Goal: Task Accomplishment & Management: Manage account settings

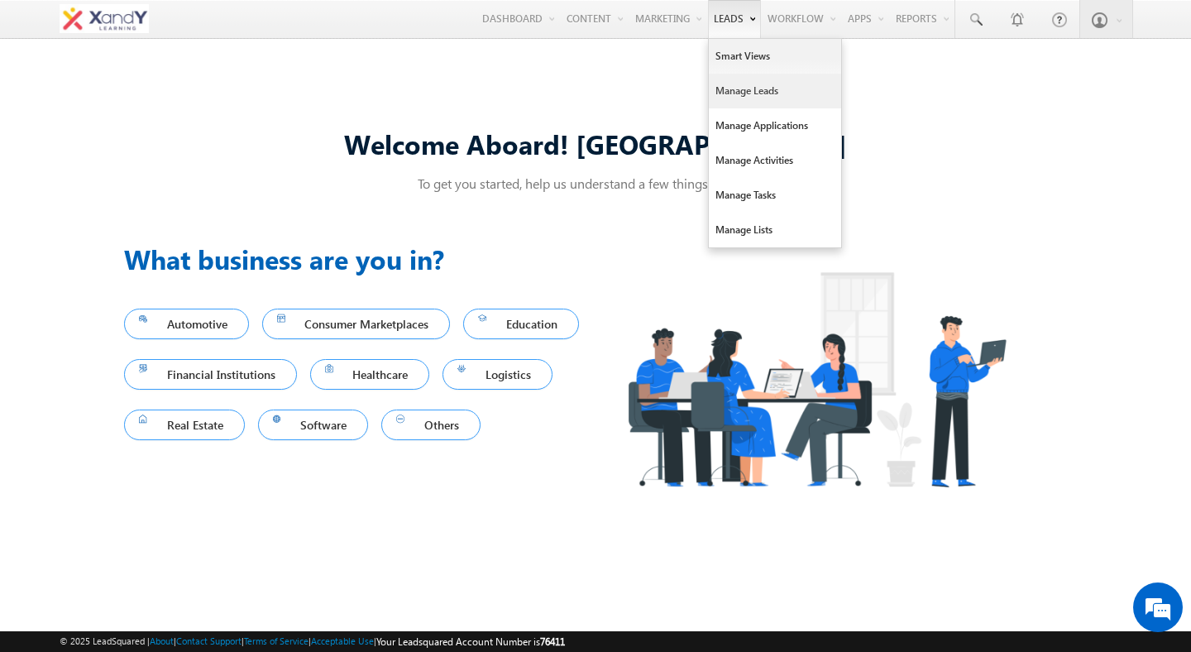
click at [729, 85] on link "Manage Leads" at bounding box center [775, 91] width 132 height 35
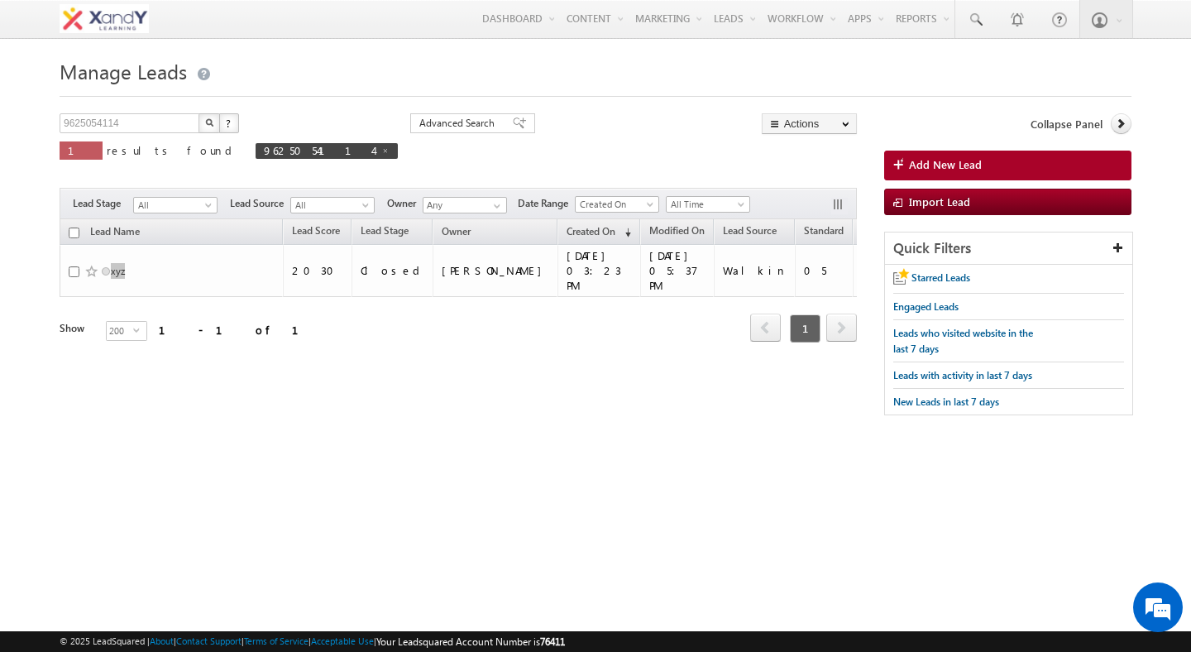
drag, startPoint x: 1032, startPoint y: 136, endPoint x: 295, endPoint y: 14, distance: 746.3
click at [0, 0] on div "Menu Shweta Singh swatz zz.aq ua+3@ gmail .com X&Y learn" at bounding box center [595, 19] width 1191 height 39
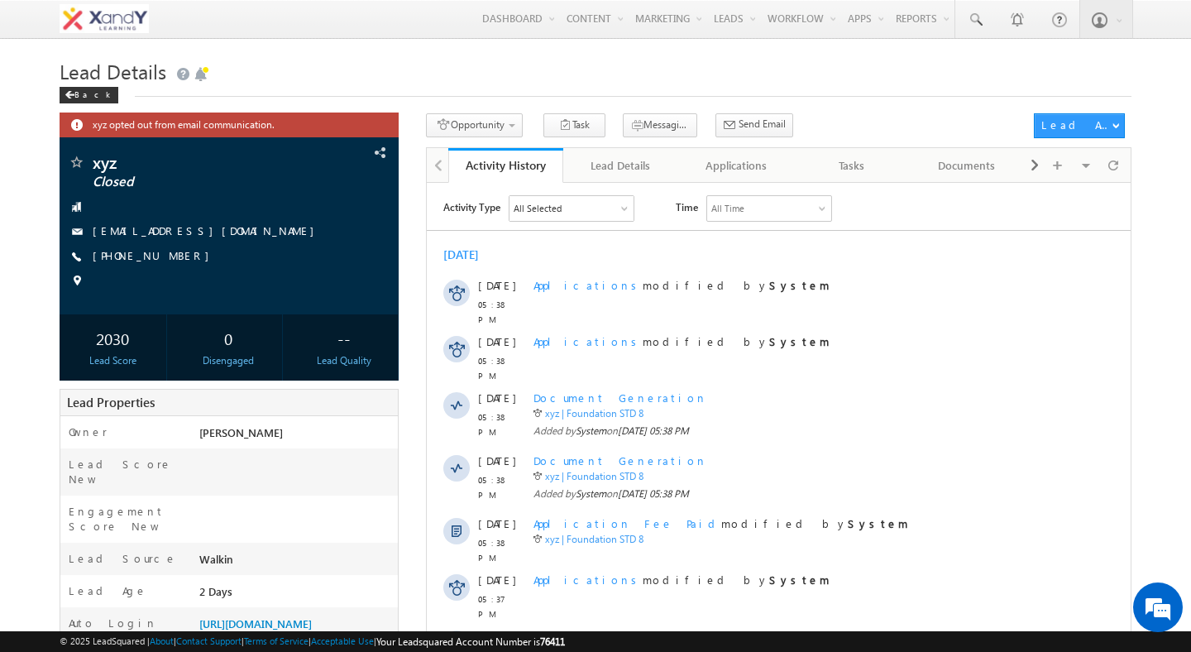
drag, startPoint x: 881, startPoint y: 242, endPoint x: 429, endPoint y: 3, distance: 511.8
click at [0, 0] on div "Menu Shweta Singh swatz zz.aq ua+3@ gmail .com X&Y learn" at bounding box center [595, 19] width 1191 height 39
click at [760, 170] on div "Applications" at bounding box center [736, 166] width 88 height 20
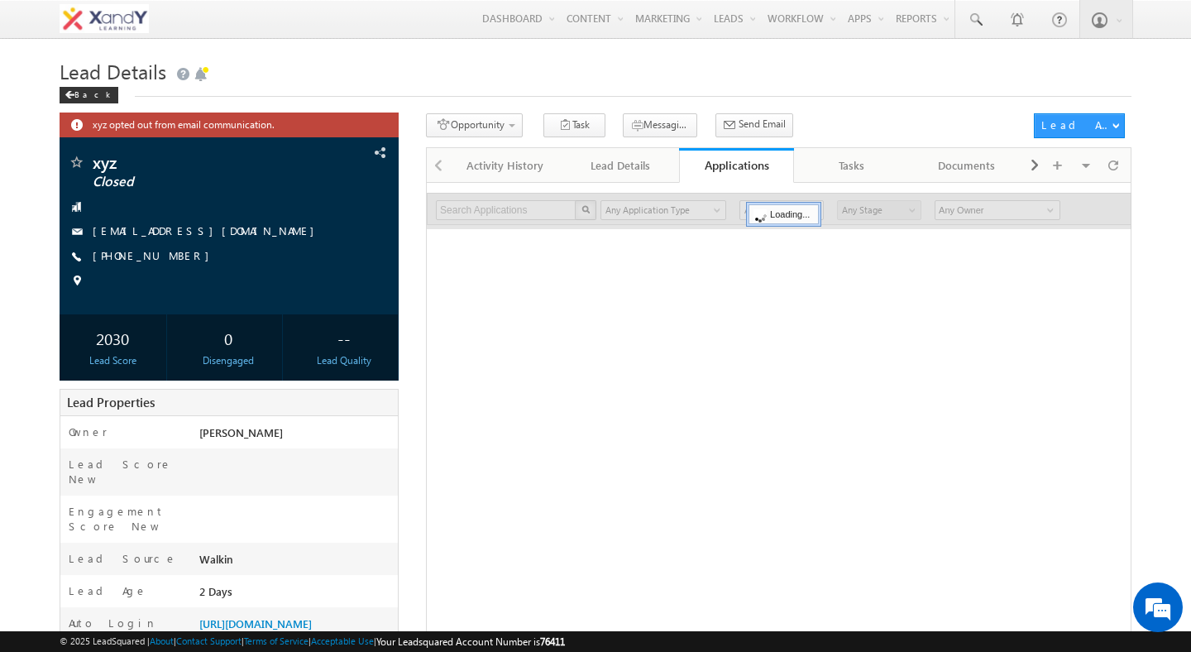
click at [686, 309] on div "Search Applications X 0 results found Any Application Type Applications Any App…" at bounding box center [779, 517] width 706 height 671
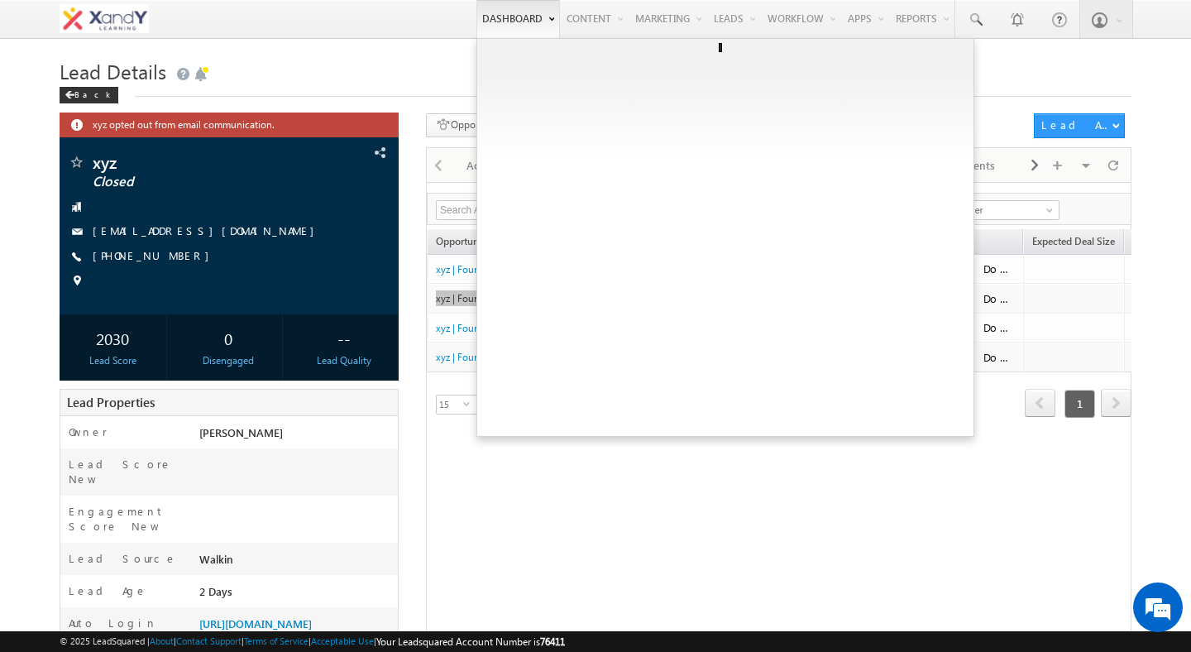
drag, startPoint x: 497, startPoint y: 304, endPoint x: 500, endPoint y: 2, distance: 302.8
click at [0, 0] on body "Menu Shweta Singh swatz zz.aq ua+3@ gmail .com" at bounding box center [595, 426] width 1191 height 853
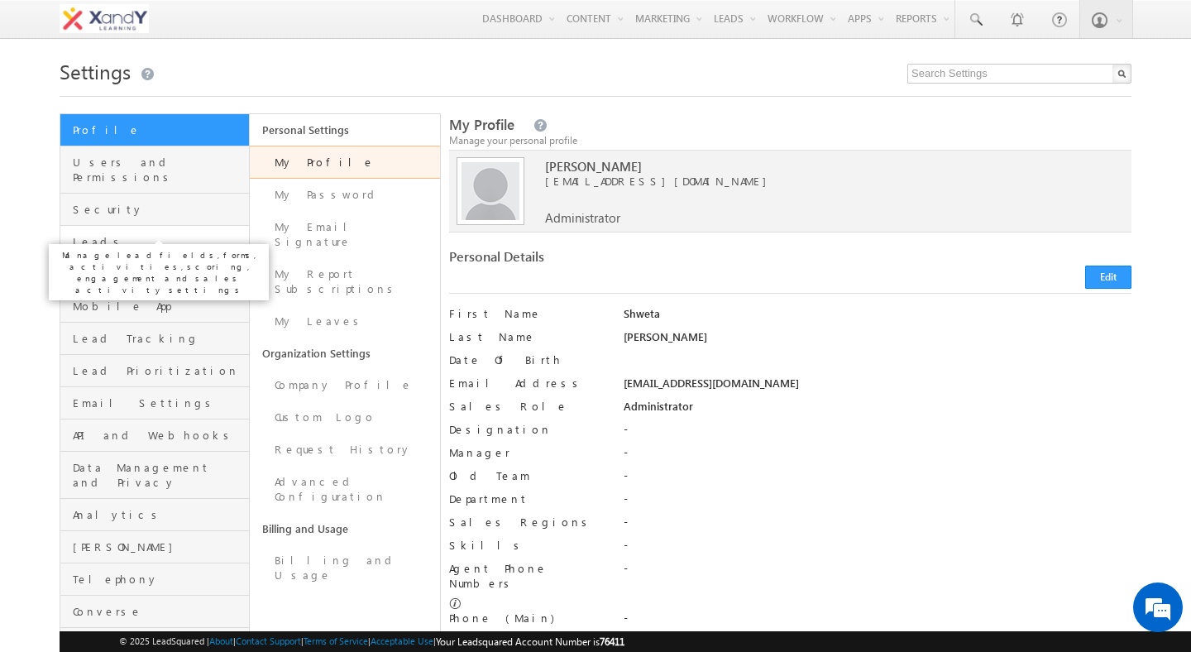
click at [102, 234] on span "Leads" at bounding box center [159, 241] width 172 height 15
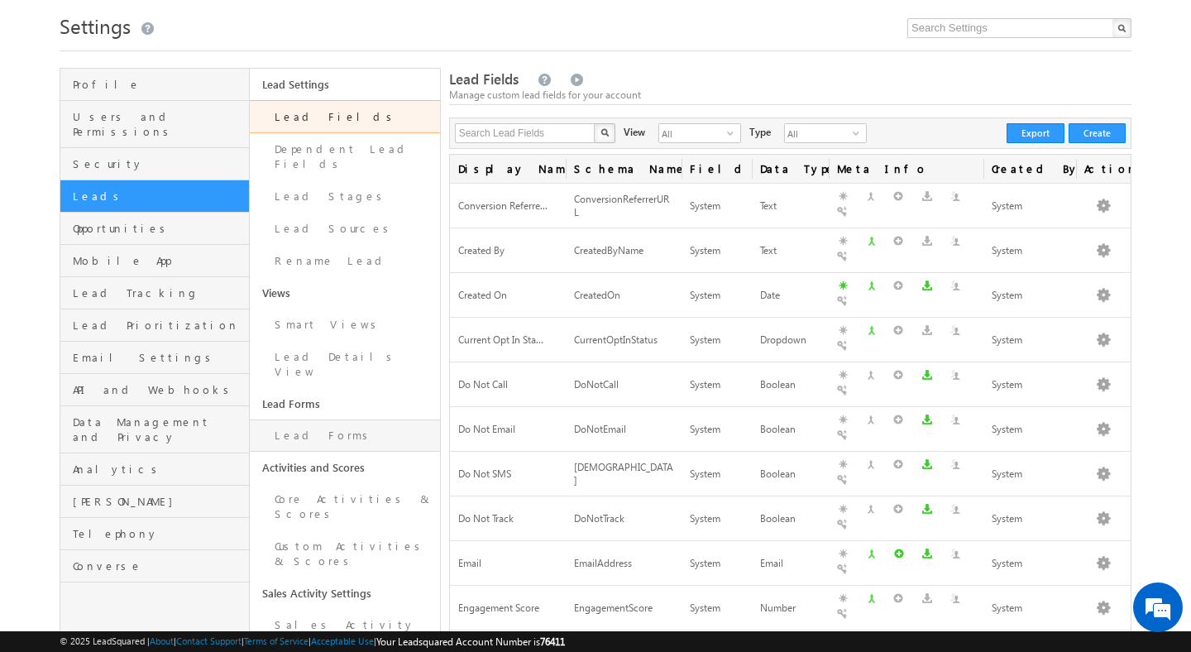
scroll to position [122, 0]
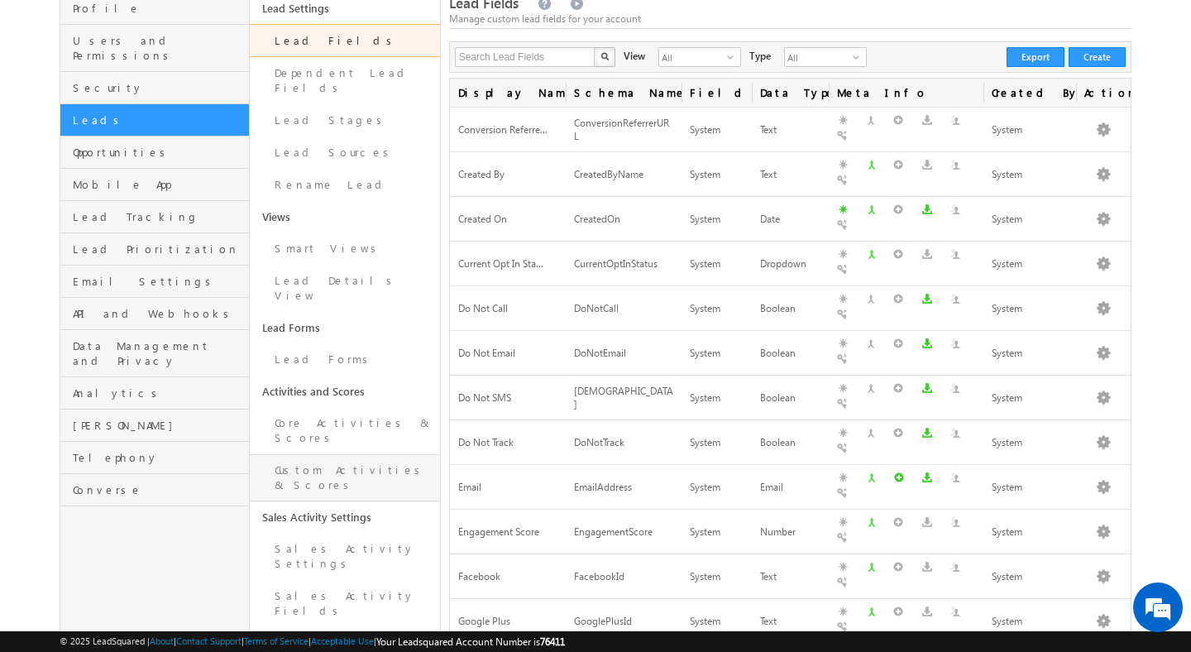
click at [329, 454] on link "Custom Activities & Scores" at bounding box center [344, 477] width 189 height 47
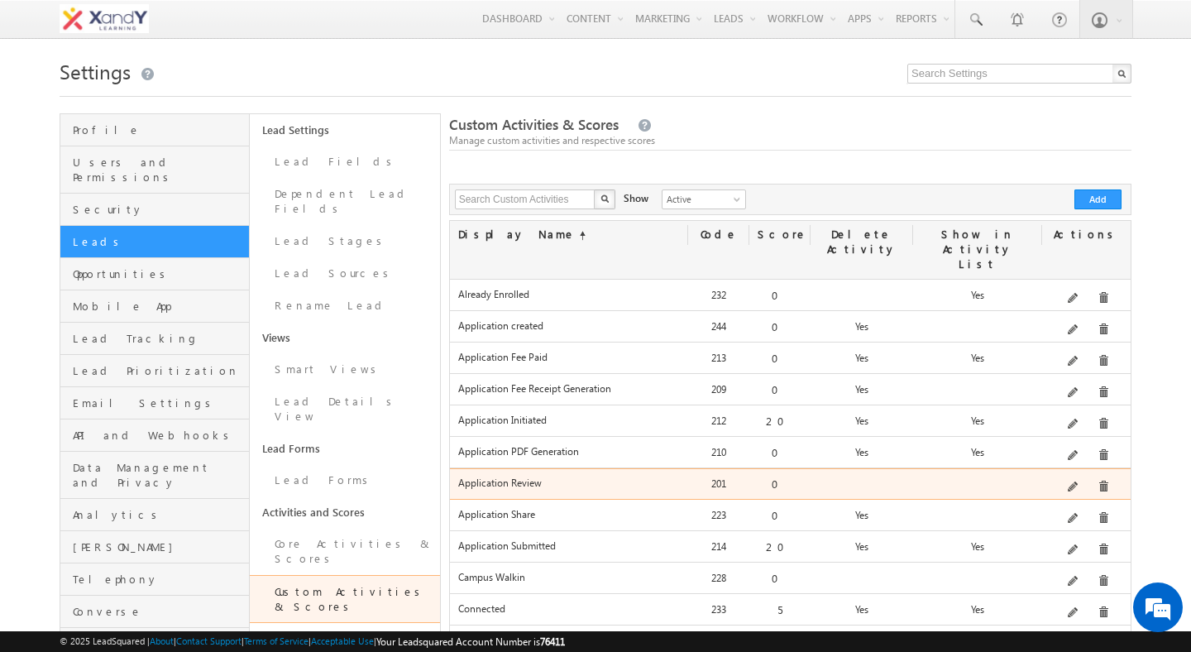
scroll to position [19, 0]
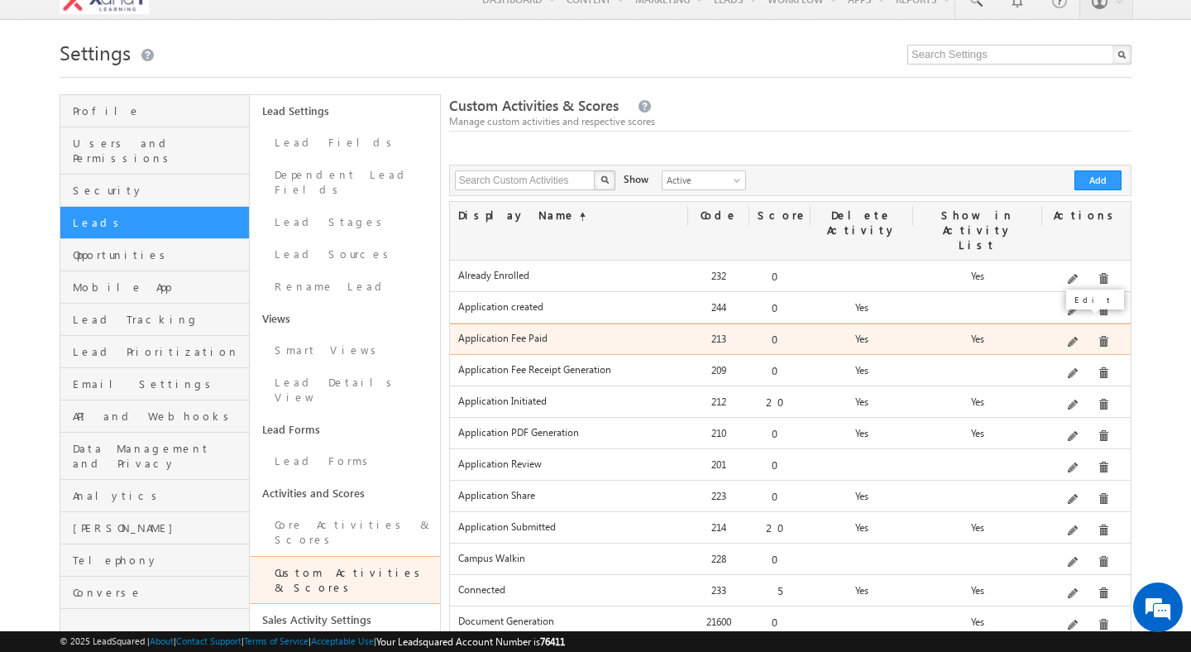
click at [1075, 337] on span at bounding box center [1074, 343] width 12 height 12
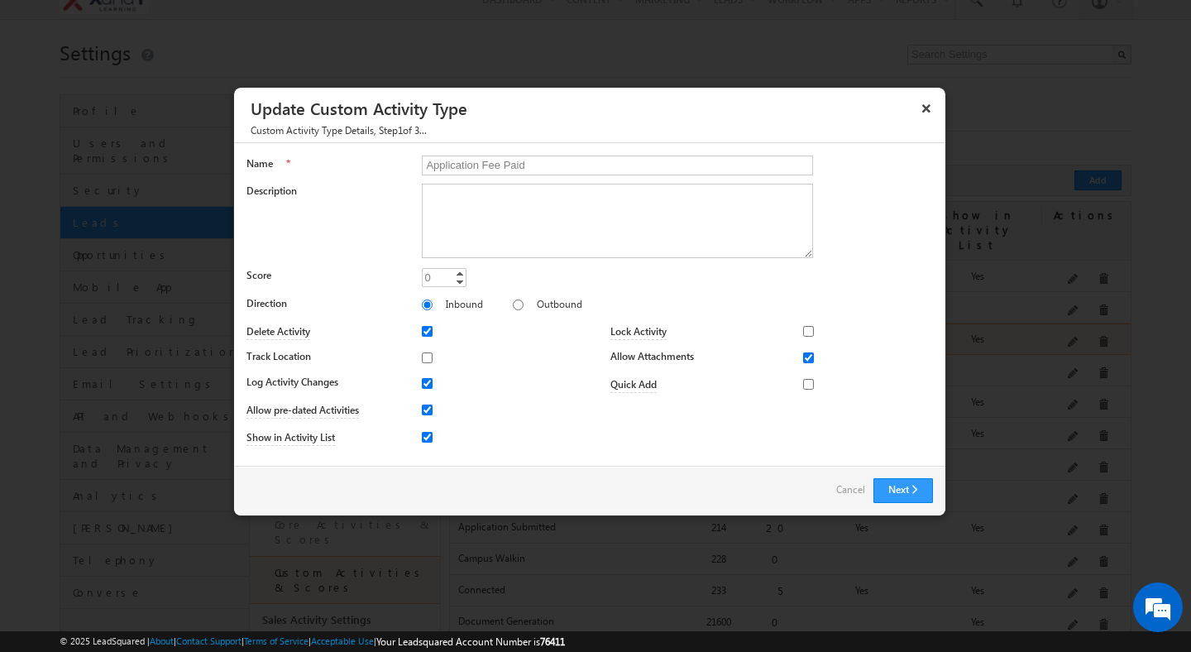
scroll to position [0, 0]
click at [905, 493] on button "Next" at bounding box center [904, 490] width 60 height 25
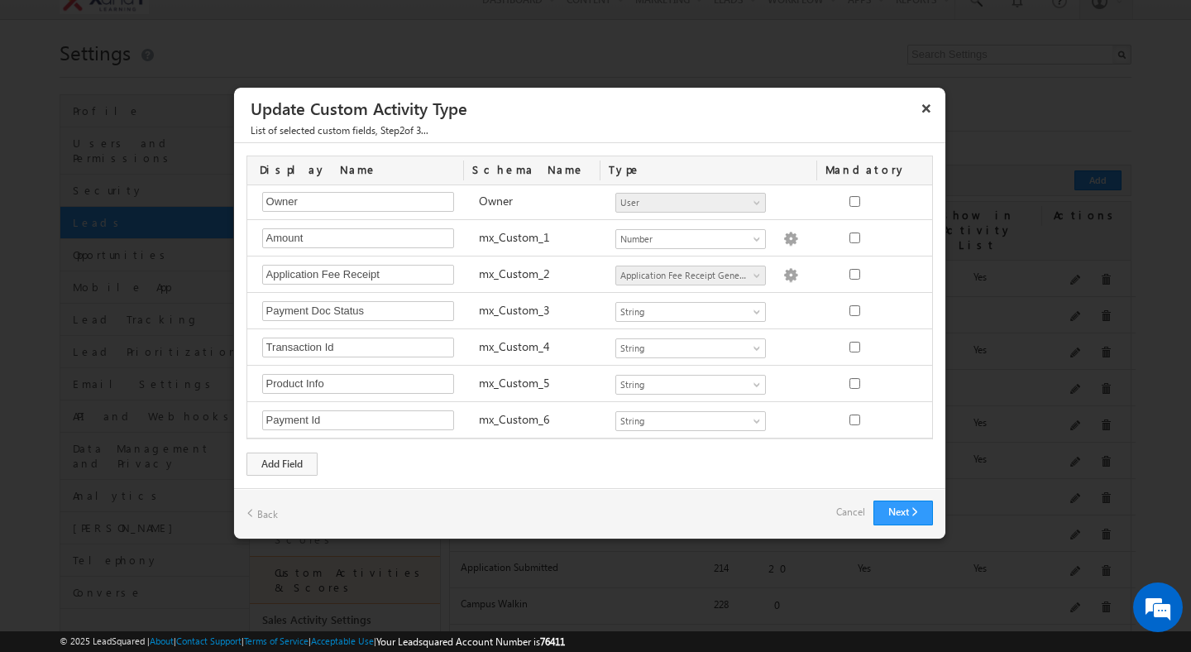
scroll to position [113, 0]
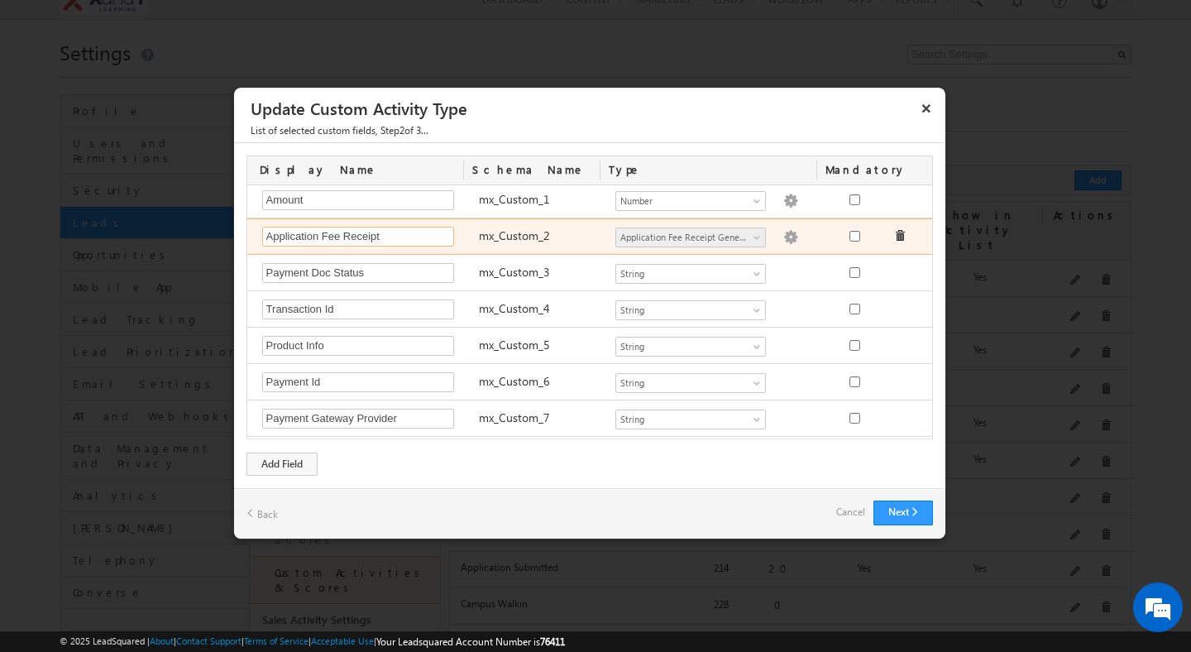
click at [409, 238] on input "Application Fee Receipt" at bounding box center [358, 237] width 192 height 20
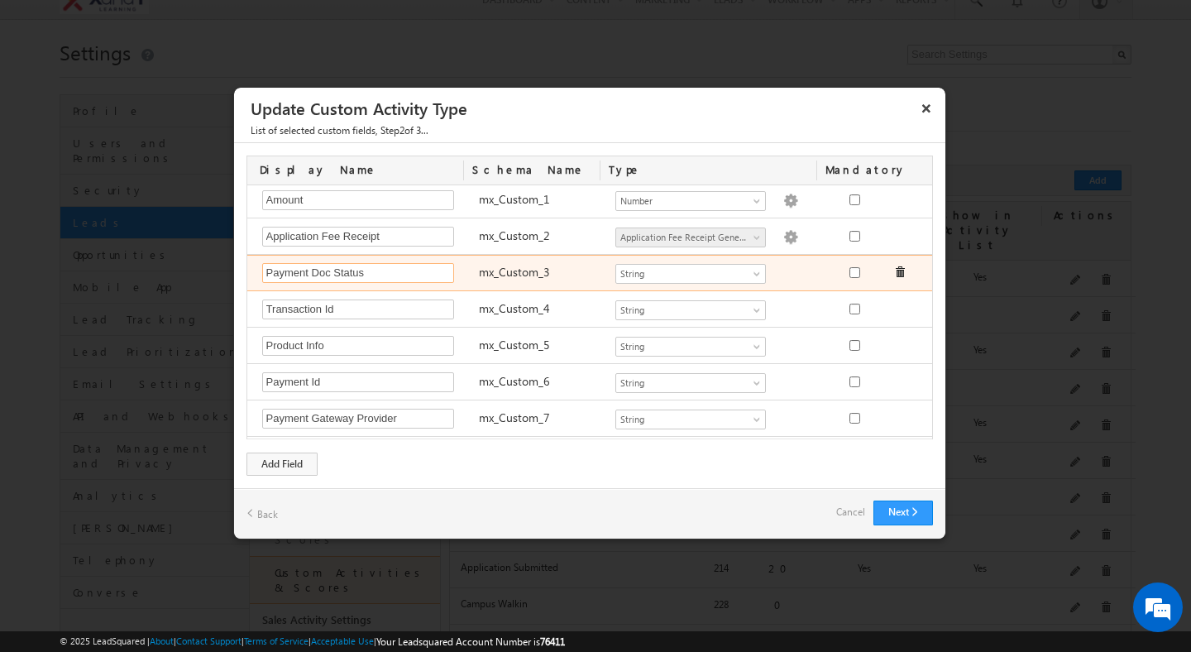
click at [397, 268] on input "Payment Doc Status" at bounding box center [358, 273] width 192 height 20
click at [397, 269] on input "Payment Doc Status" at bounding box center [358, 273] width 192 height 20
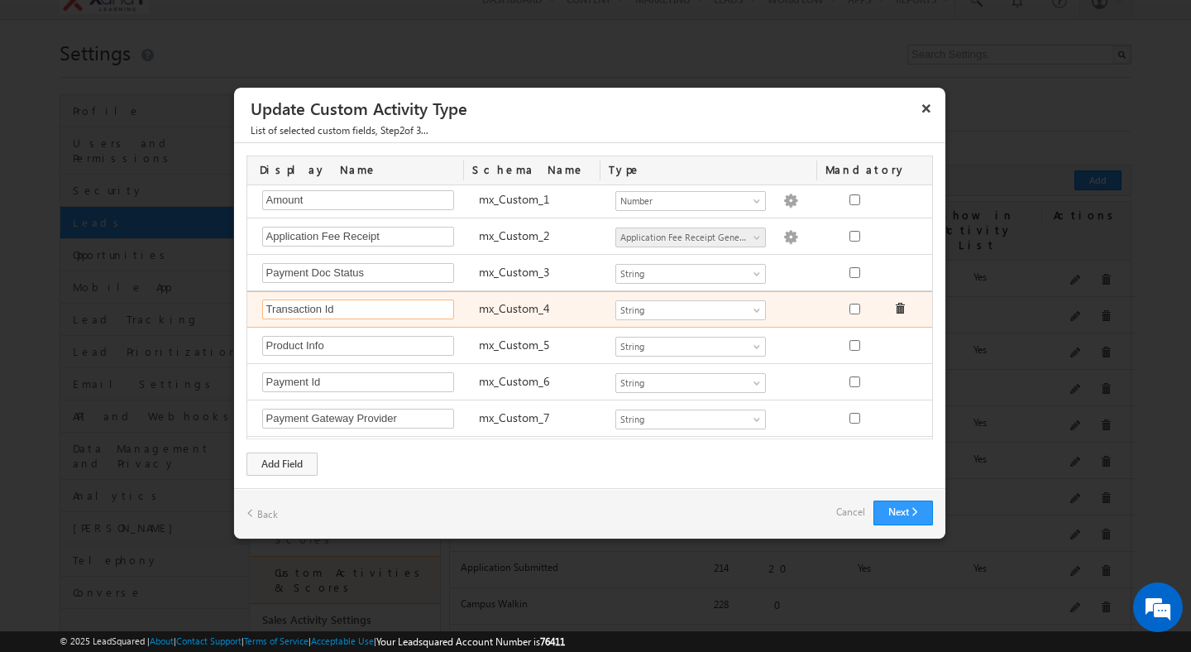
click at [379, 313] on input "Transaction Id" at bounding box center [358, 309] width 192 height 20
click at [378, 313] on input "Transaction Id" at bounding box center [358, 309] width 192 height 20
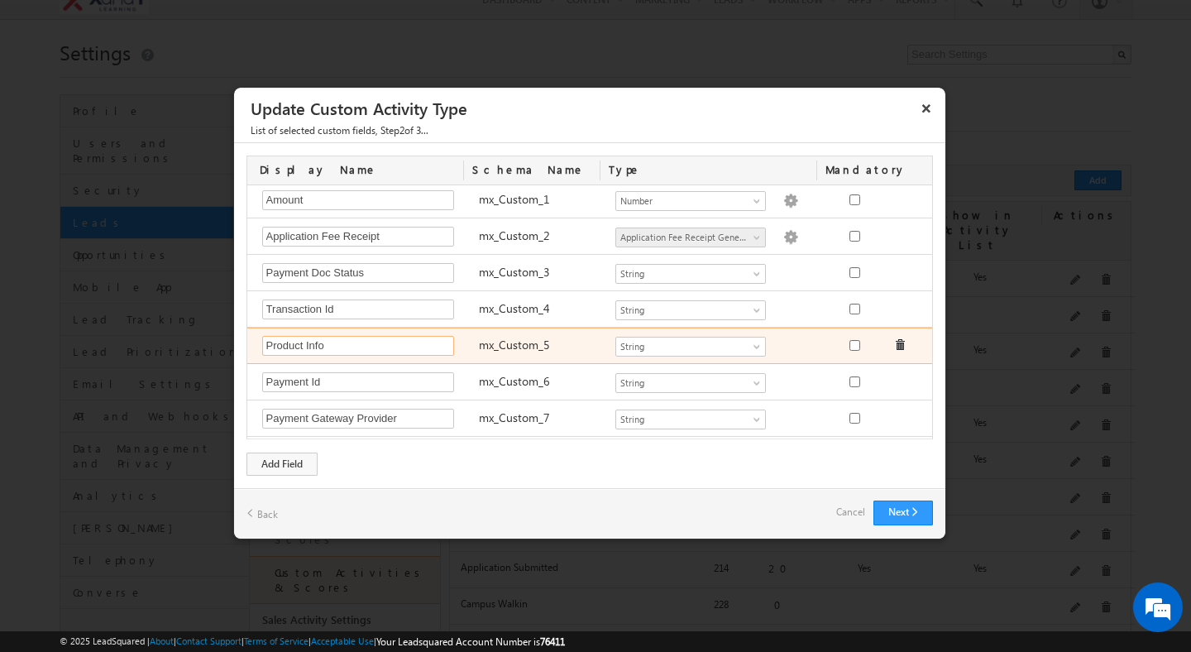
click at [366, 350] on input "Product Info" at bounding box center [358, 346] width 192 height 20
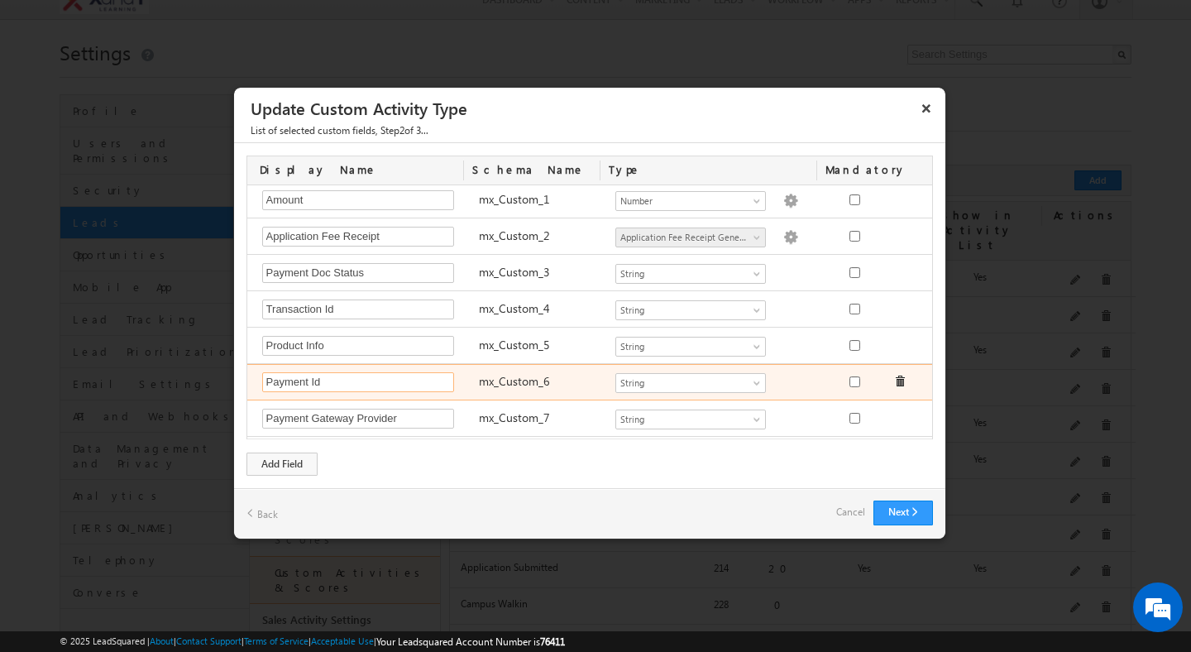
click at [364, 385] on input "Payment Id" at bounding box center [358, 382] width 192 height 20
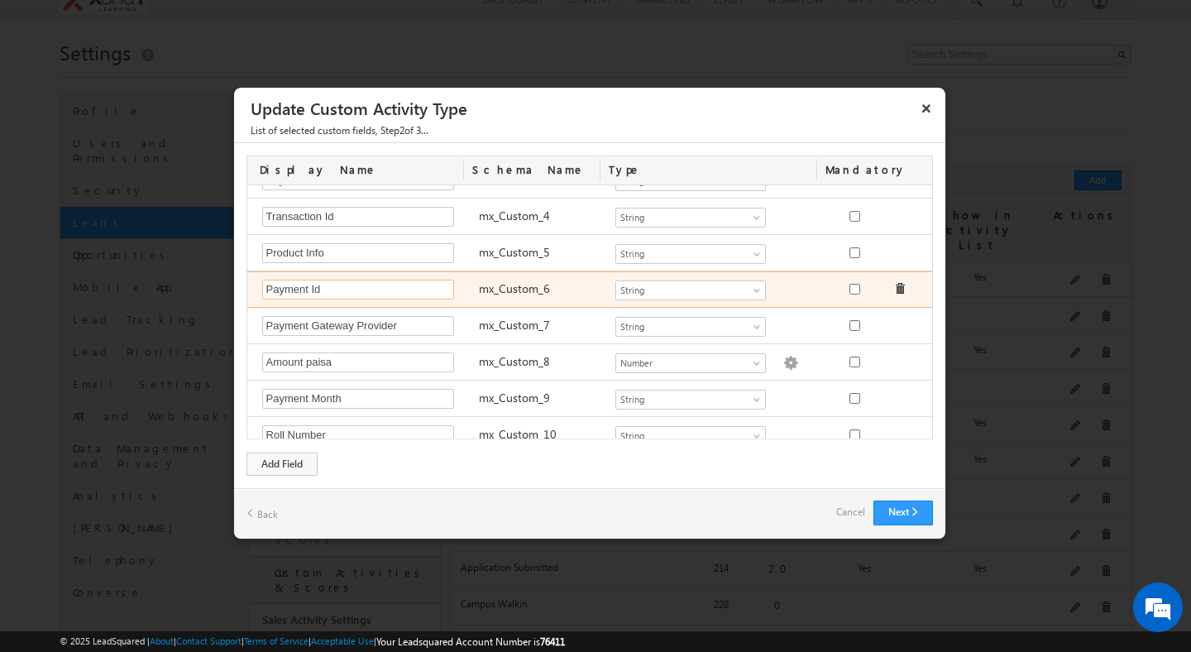
scroll to position [219, 0]
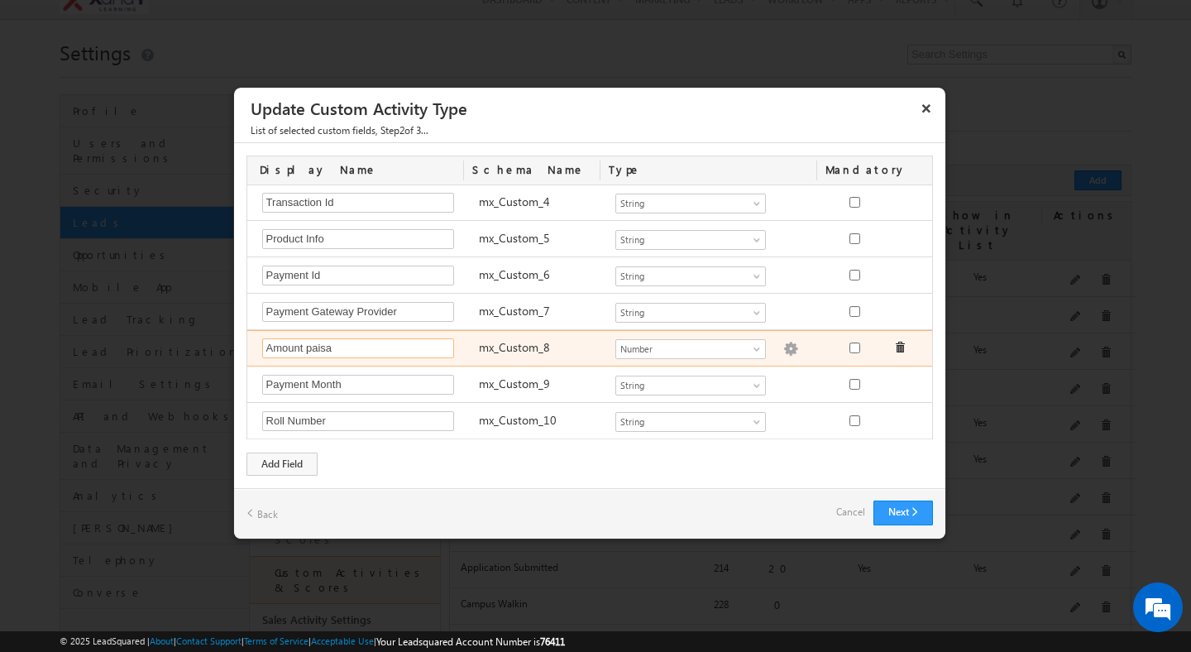
click at [362, 353] on input "Amount paisa" at bounding box center [358, 348] width 192 height 20
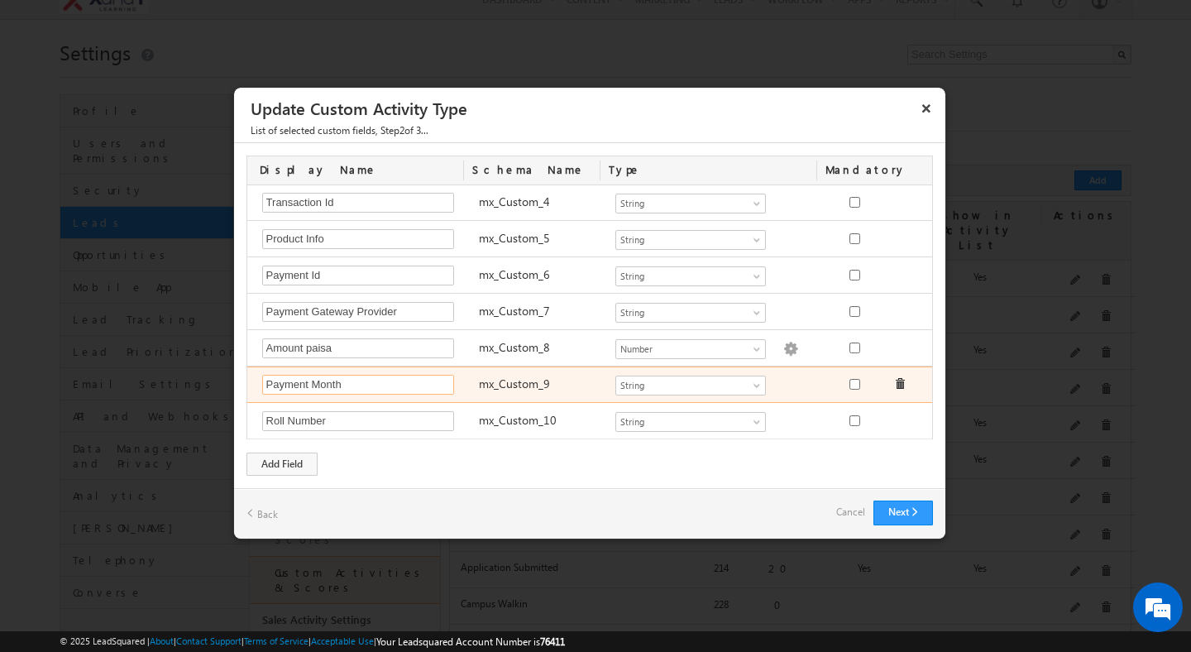
click at [362, 389] on input "Payment Month" at bounding box center [358, 385] width 192 height 20
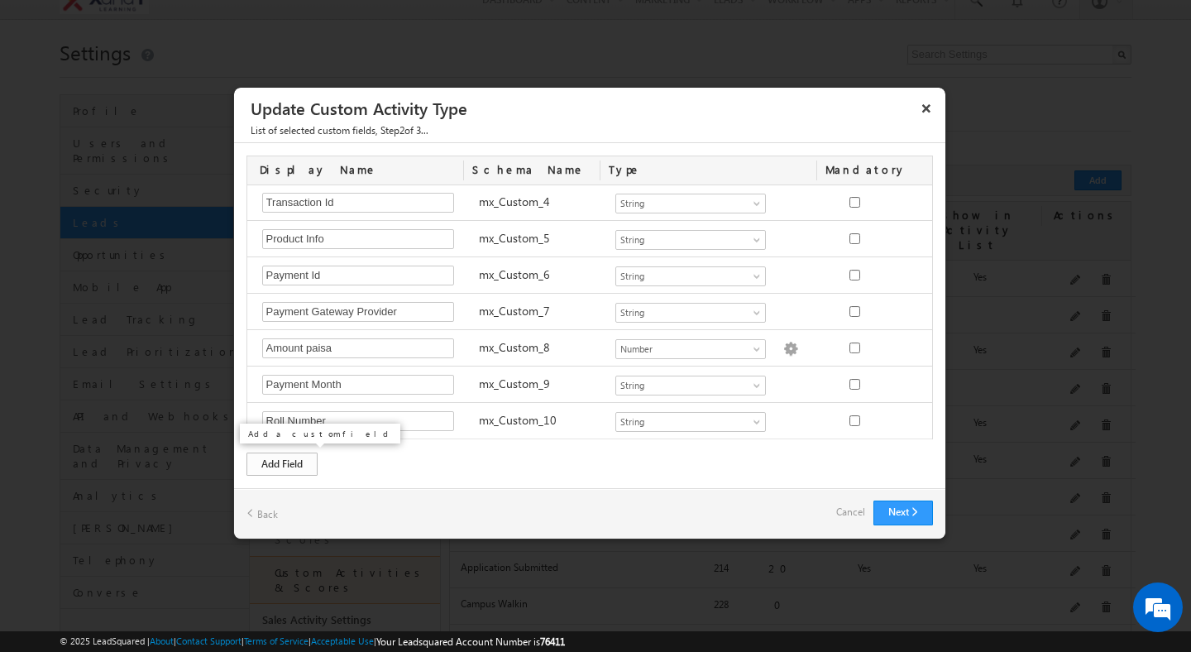
click at [293, 472] on div "Add Field" at bounding box center [282, 463] width 71 height 23
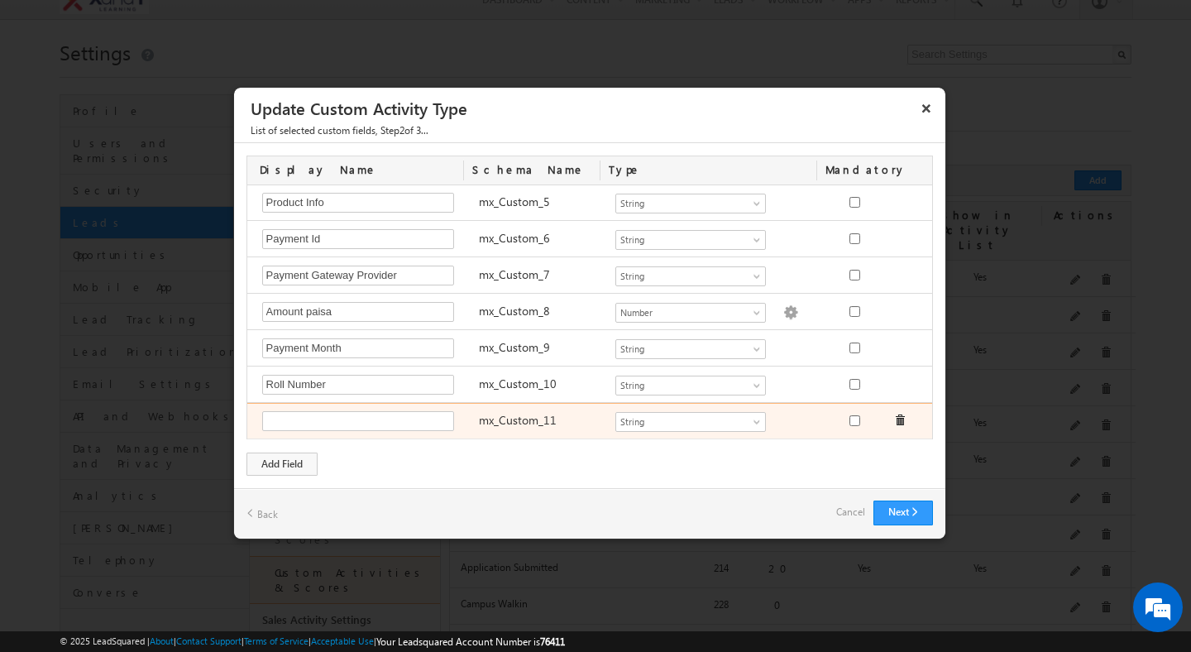
click at [512, 415] on label "mx_Custom_11" at bounding box center [518, 420] width 78 height 16
click at [364, 421] on input "text" at bounding box center [358, 421] width 192 height 20
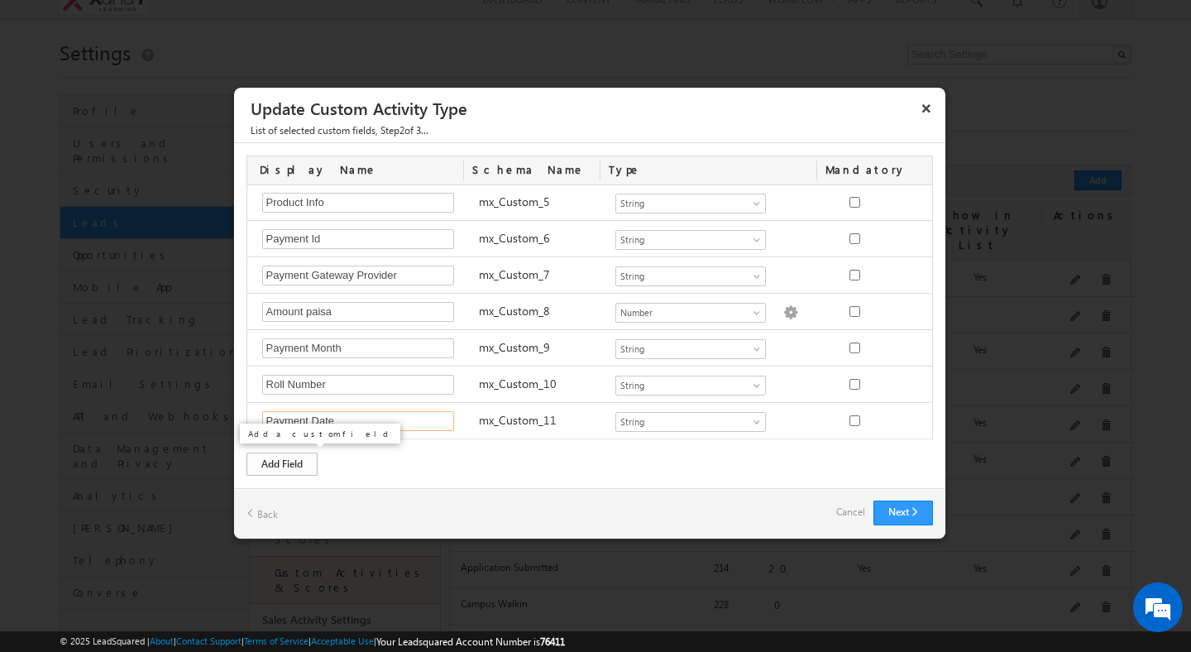
type input "Payment Date"
click at [299, 467] on div "Add Field" at bounding box center [282, 463] width 71 height 23
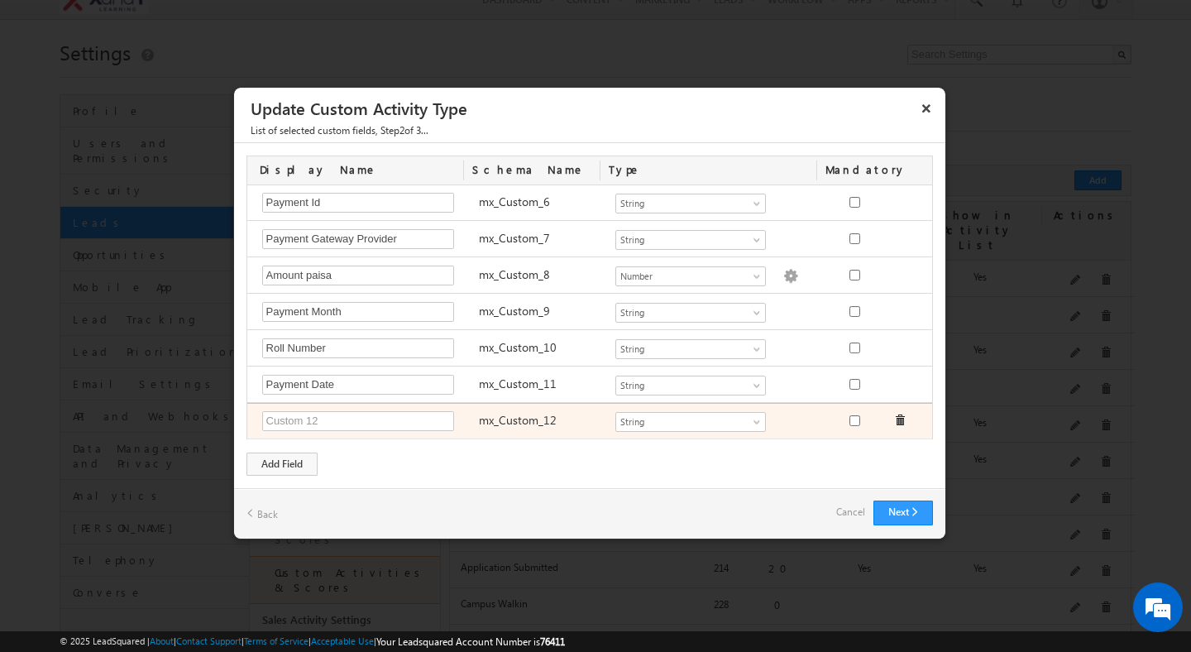
click at [472, 411] on div "mx_Custom_12" at bounding box center [539, 422] width 137 height 23
click at [346, 415] on input "text" at bounding box center [358, 421] width 192 height 20
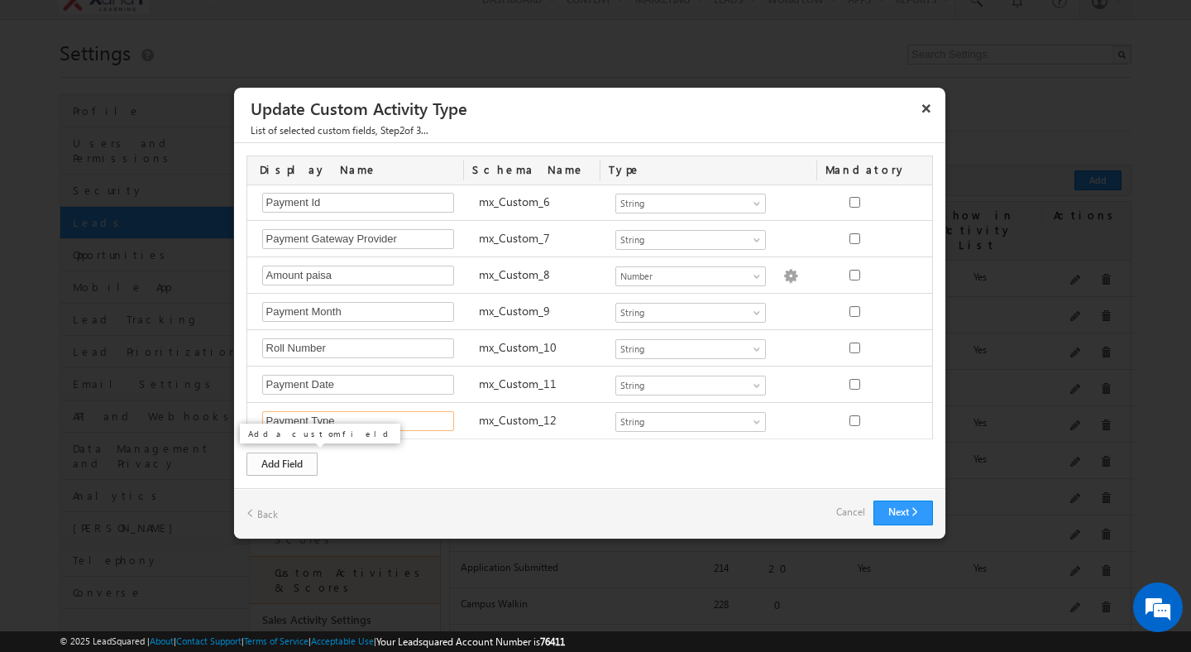
type input "Payment Type"
click at [299, 459] on div "Add Field" at bounding box center [282, 463] width 71 height 23
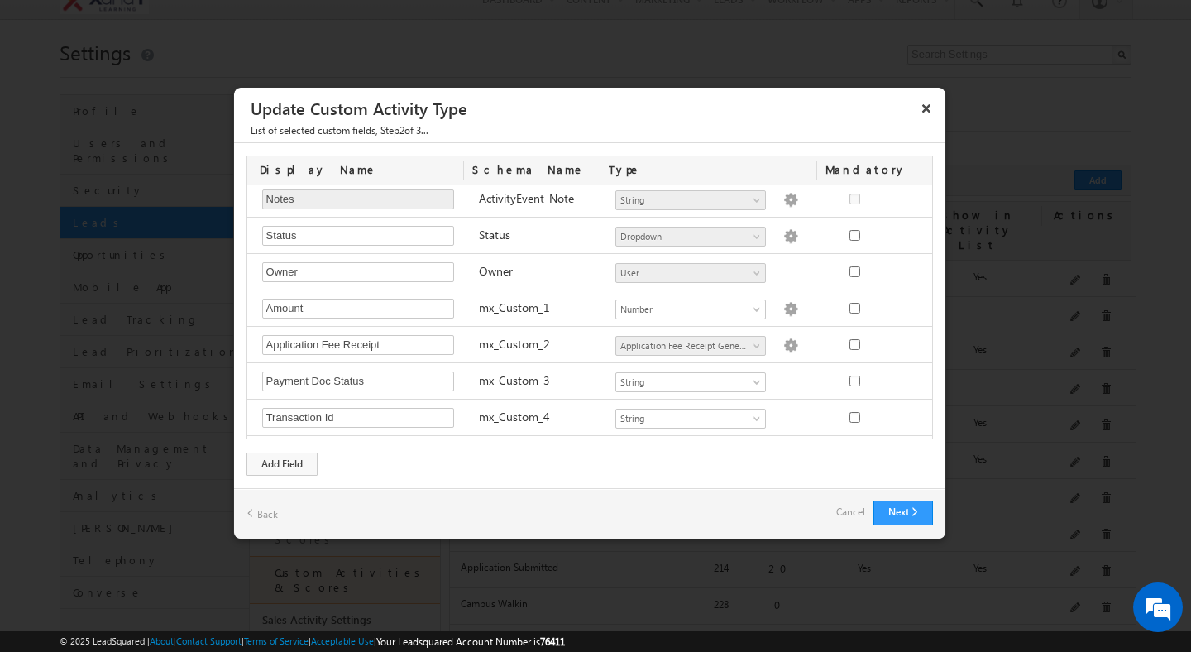
scroll to position [0, 0]
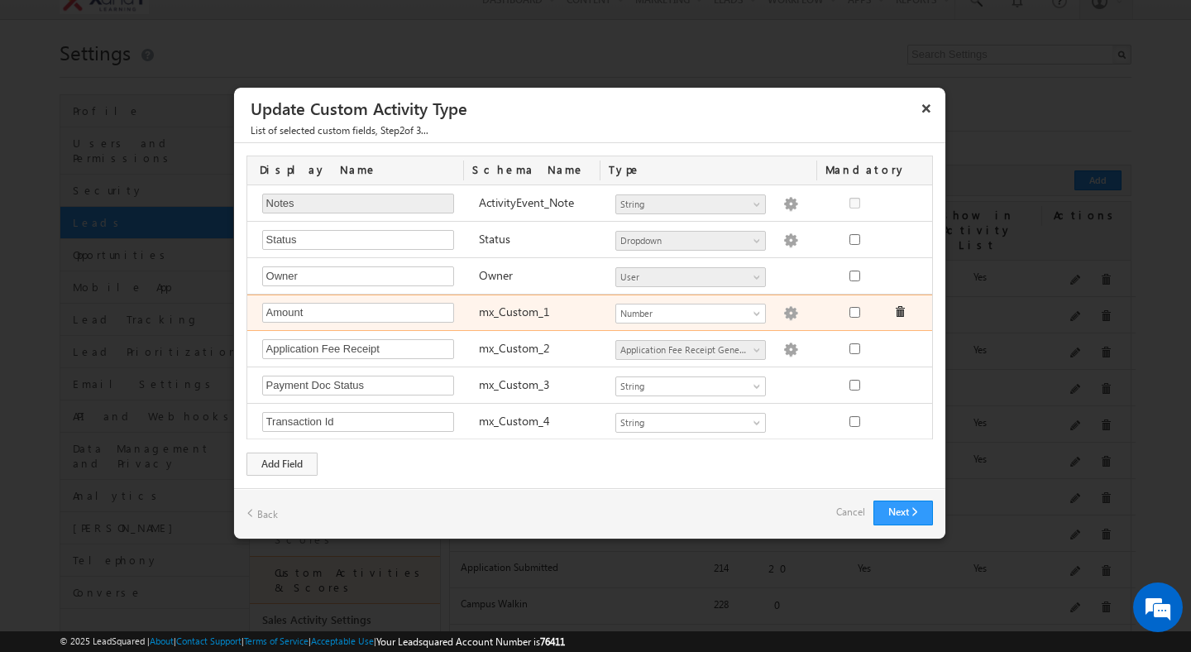
click at [511, 312] on label "mx_Custom_1" at bounding box center [514, 312] width 71 height 16
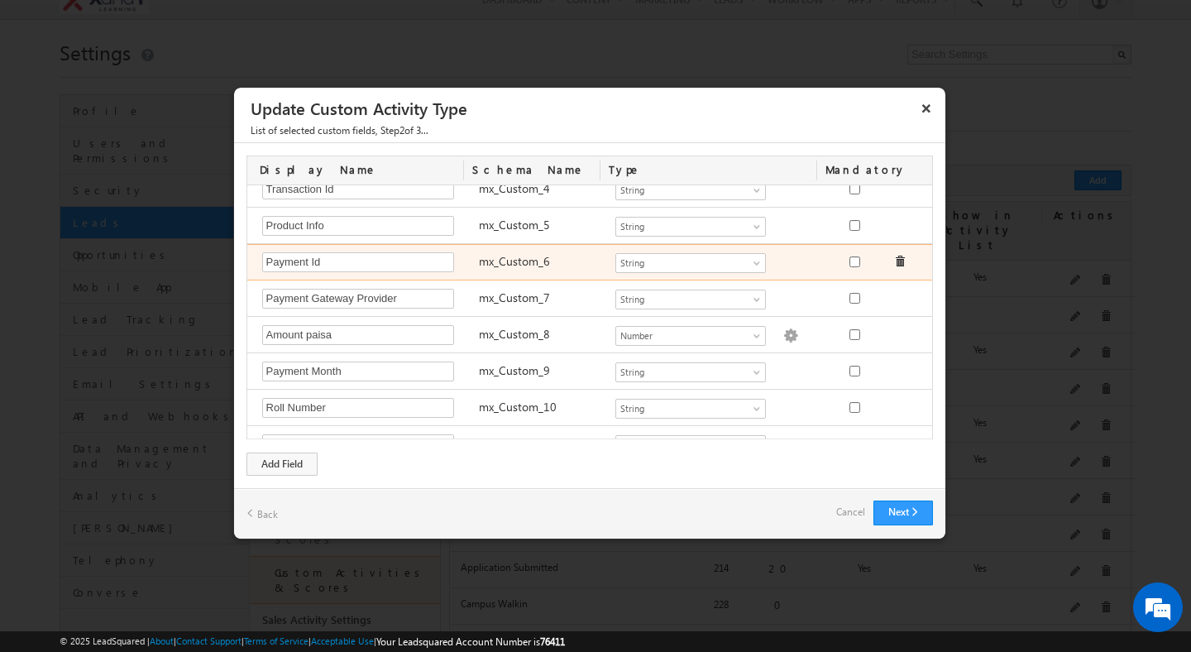
scroll to position [328, 0]
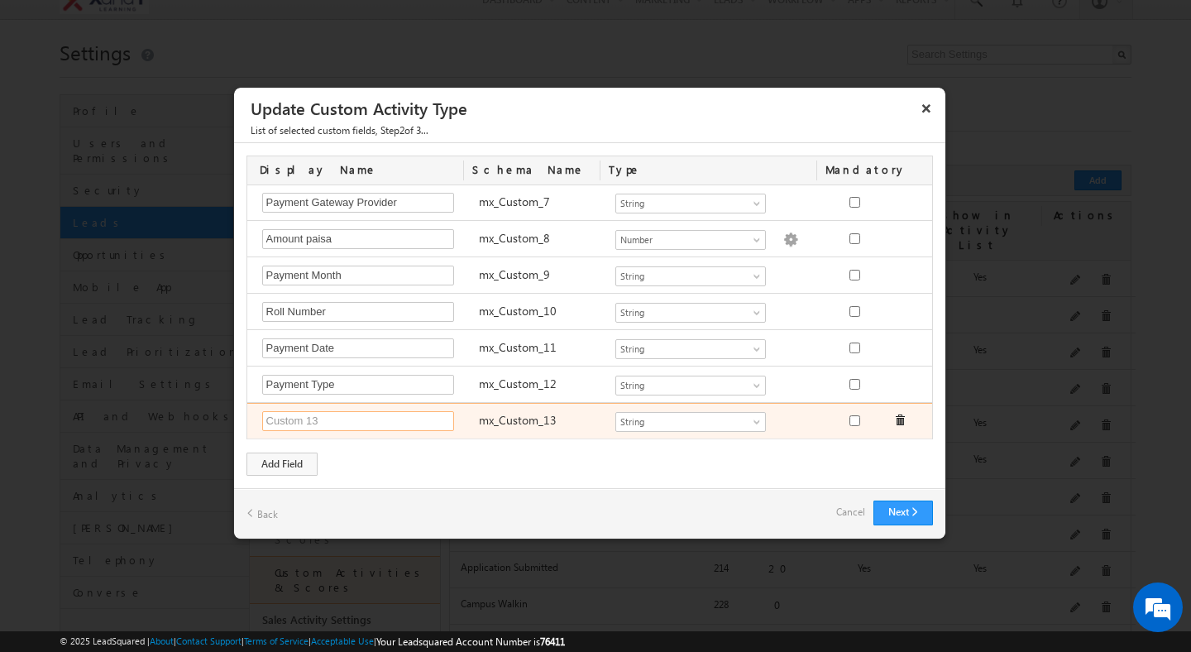
click at [323, 423] on input "text" at bounding box center [358, 421] width 192 height 20
type input "Course Name"
click at [508, 424] on label "mx_Custom_13" at bounding box center [518, 420] width 78 height 16
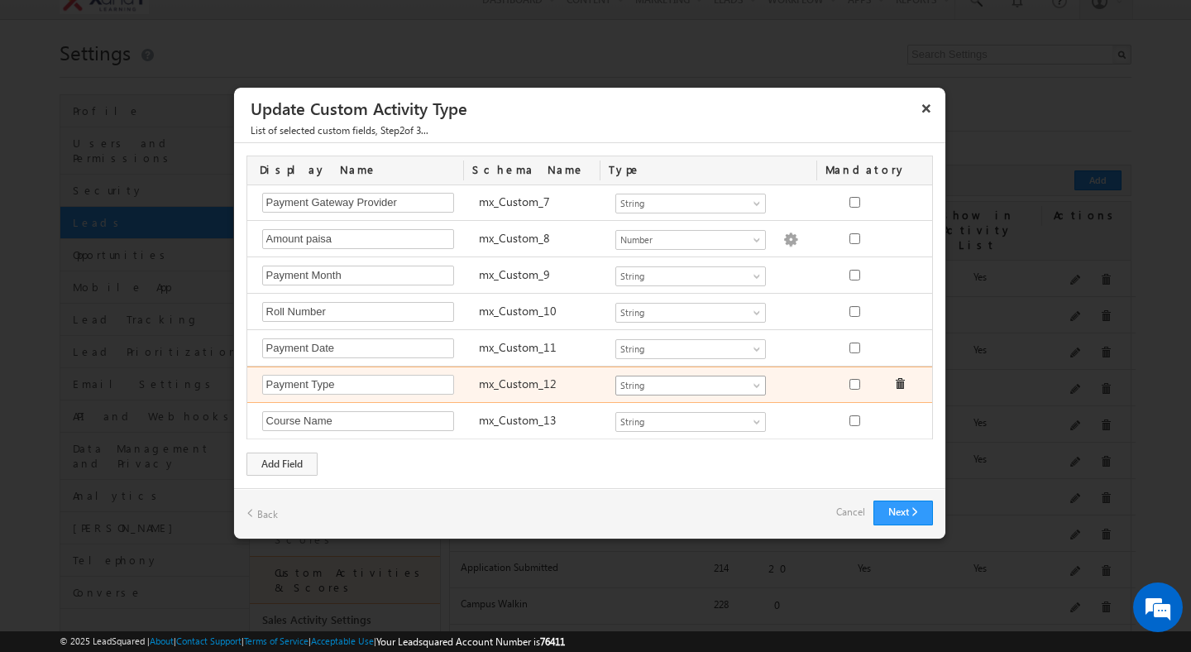
click at [655, 391] on link "String" at bounding box center [690, 386] width 151 height 20
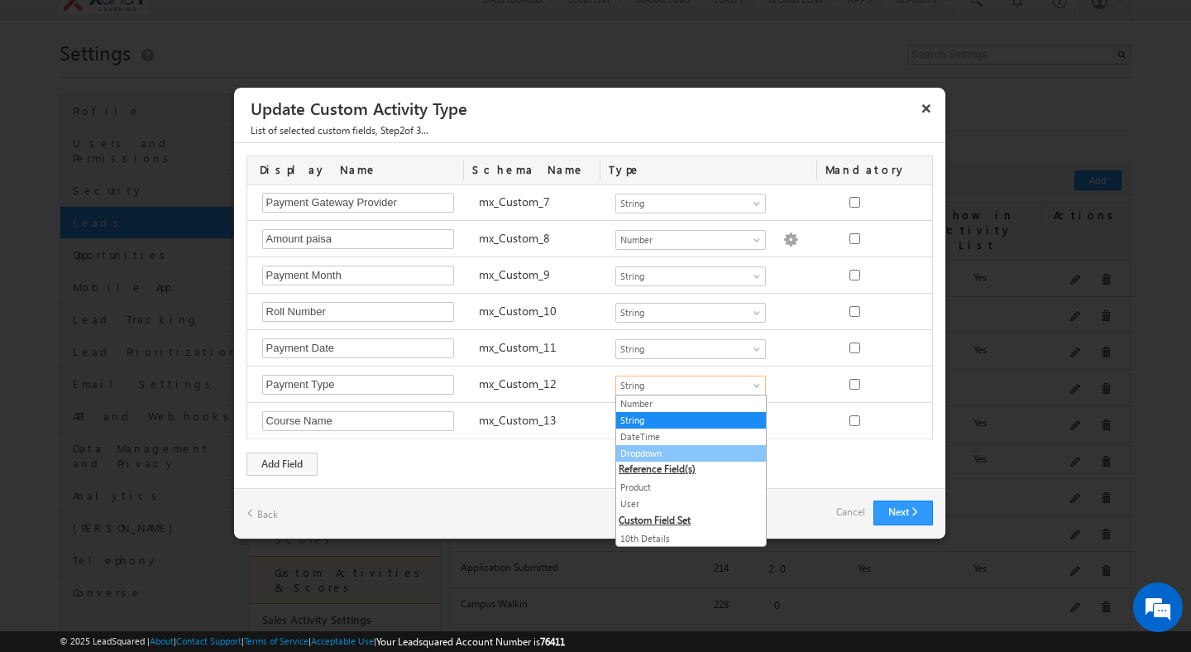
click at [652, 451] on link "Dropdown" at bounding box center [691, 453] width 150 height 15
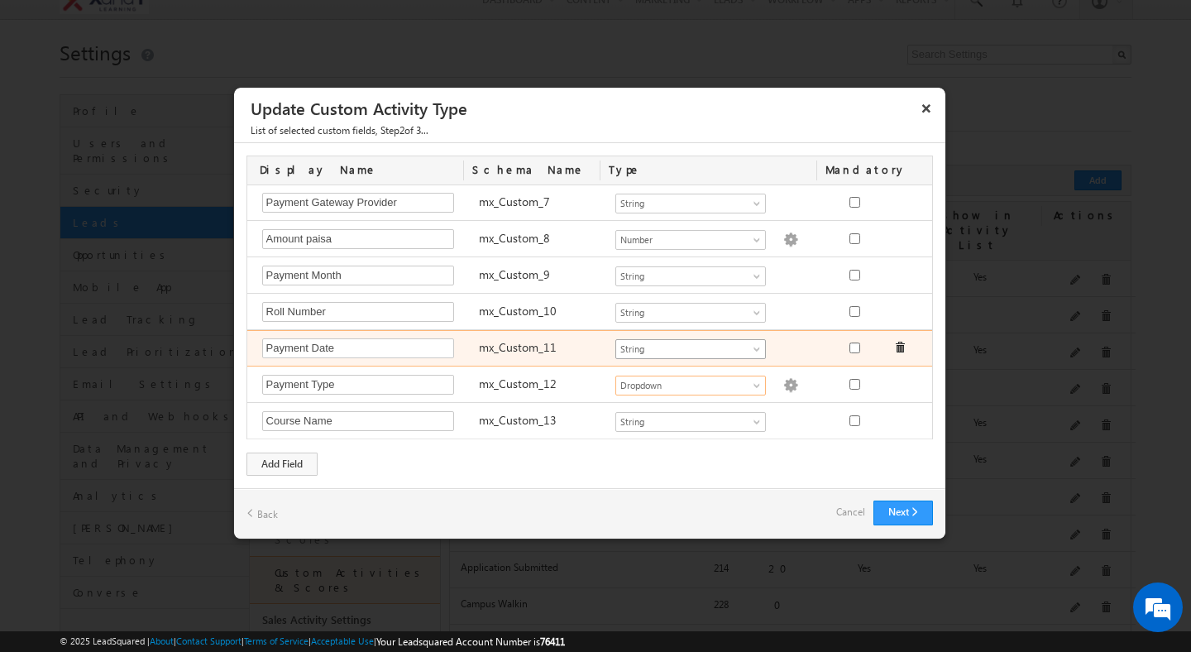
click at [654, 346] on span "String" at bounding box center [683, 349] width 135 height 15
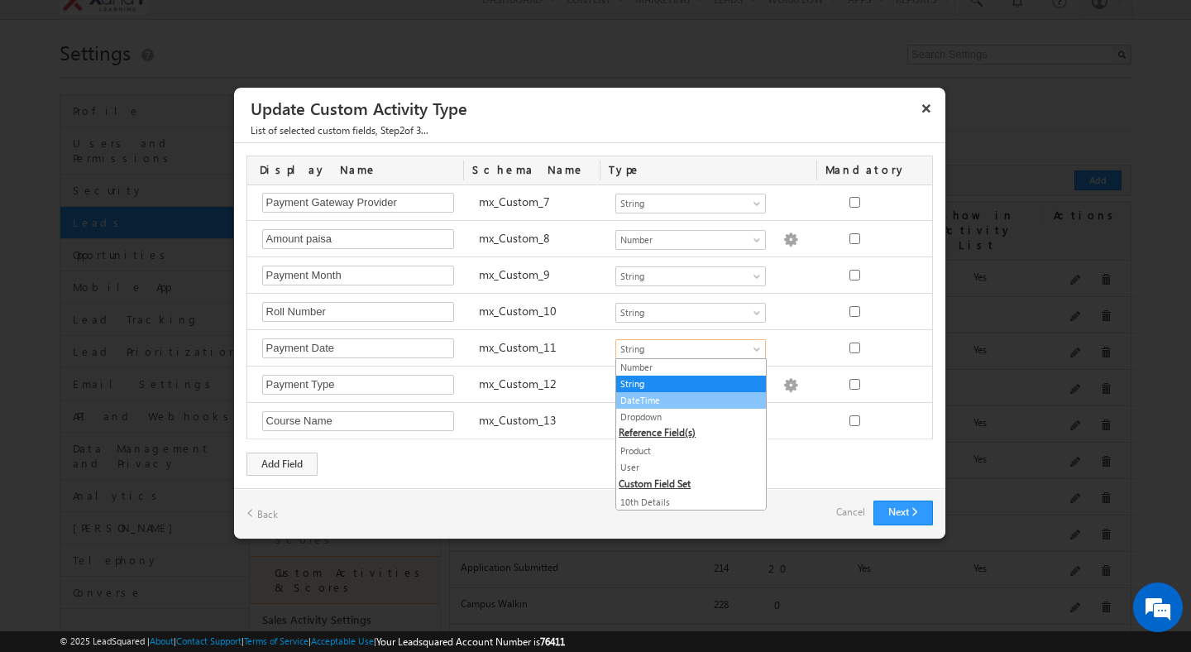
click at [648, 397] on link "DateTime" at bounding box center [691, 400] width 150 height 15
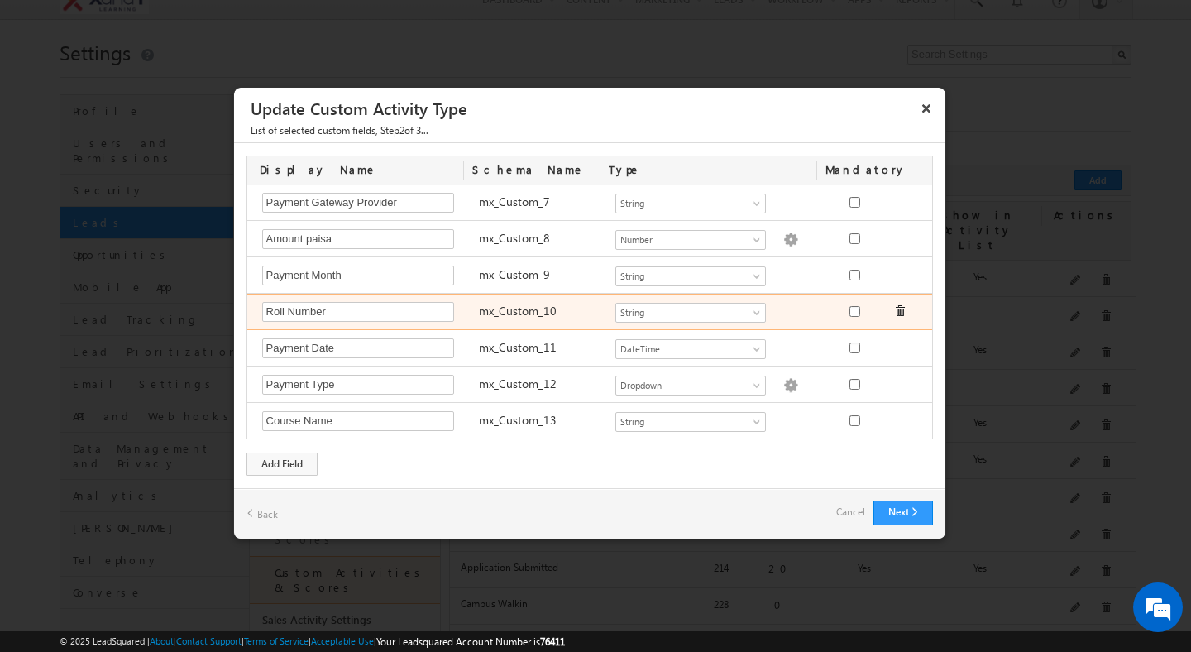
click at [581, 327] on div "Roll Number Required Field mx_Custom_10 Number String DateTime Dropdown Product…" at bounding box center [592, 312] width 690 height 36
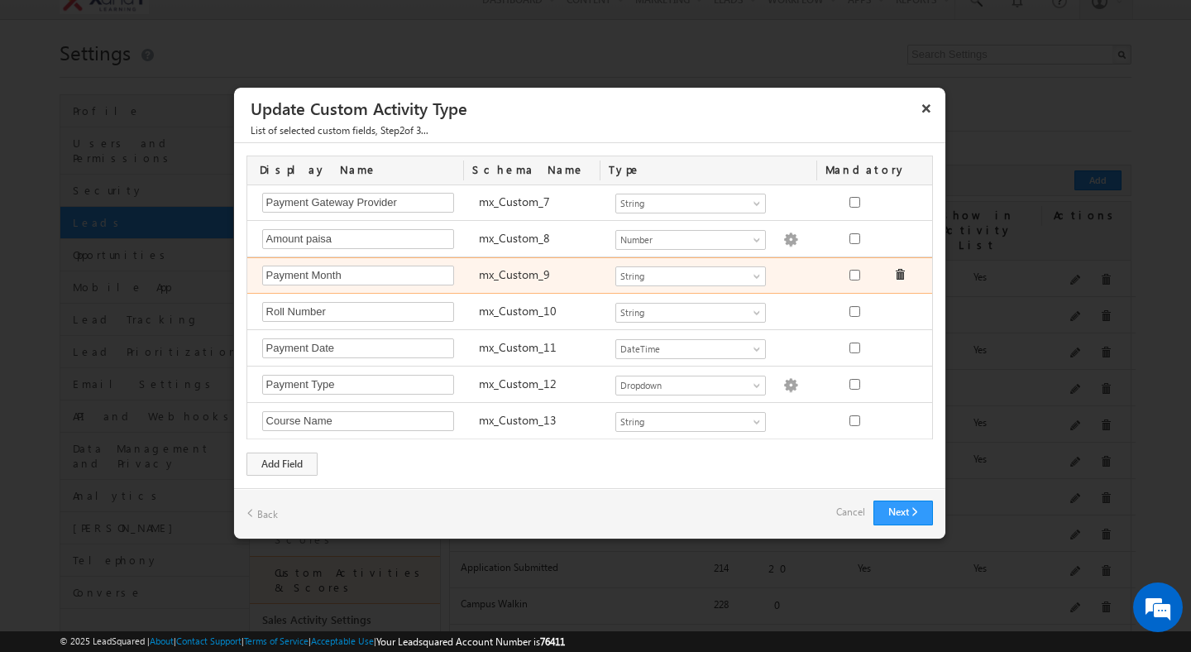
click at [547, 283] on div "mx_Custom_9" at bounding box center [539, 277] width 137 height 23
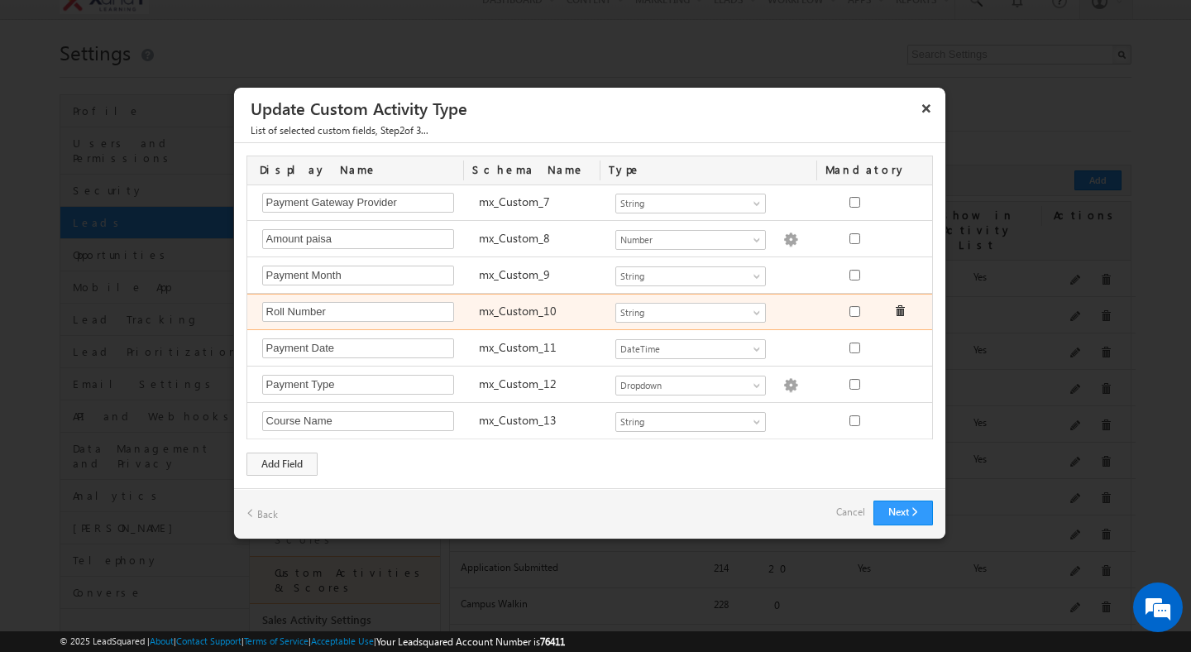
click at [541, 313] on label "mx_Custom_10" at bounding box center [518, 311] width 78 height 16
click at [541, 314] on label "mx_Custom_10" at bounding box center [518, 311] width 78 height 16
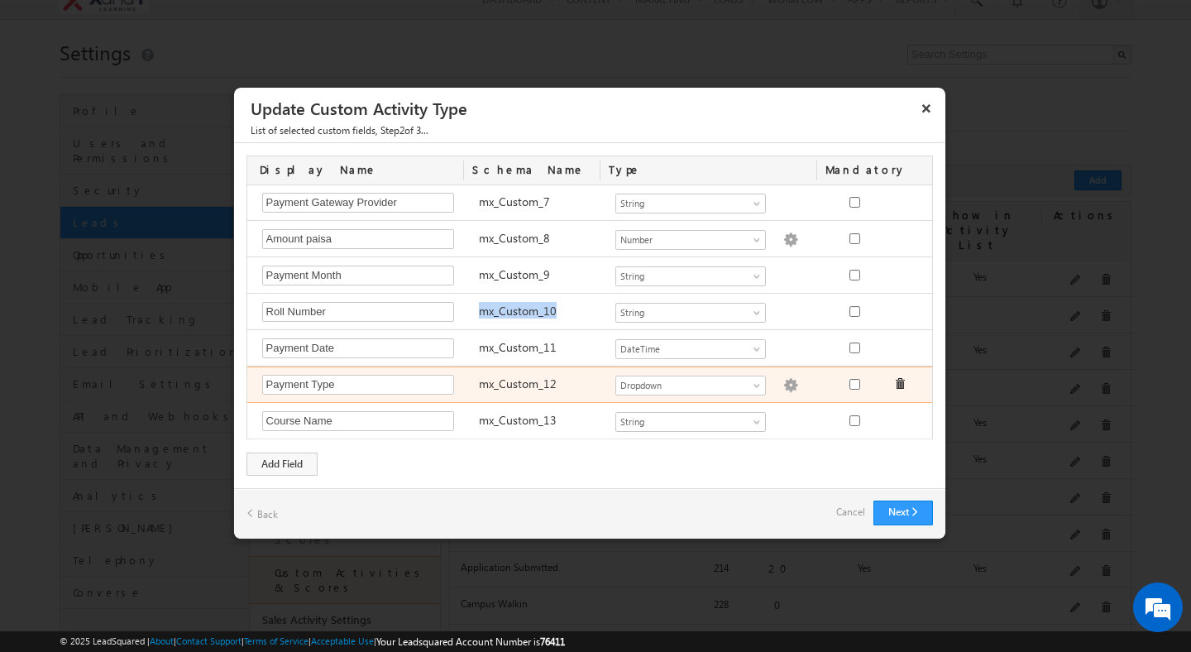
click at [787, 384] on img at bounding box center [790, 385] width 15 height 15
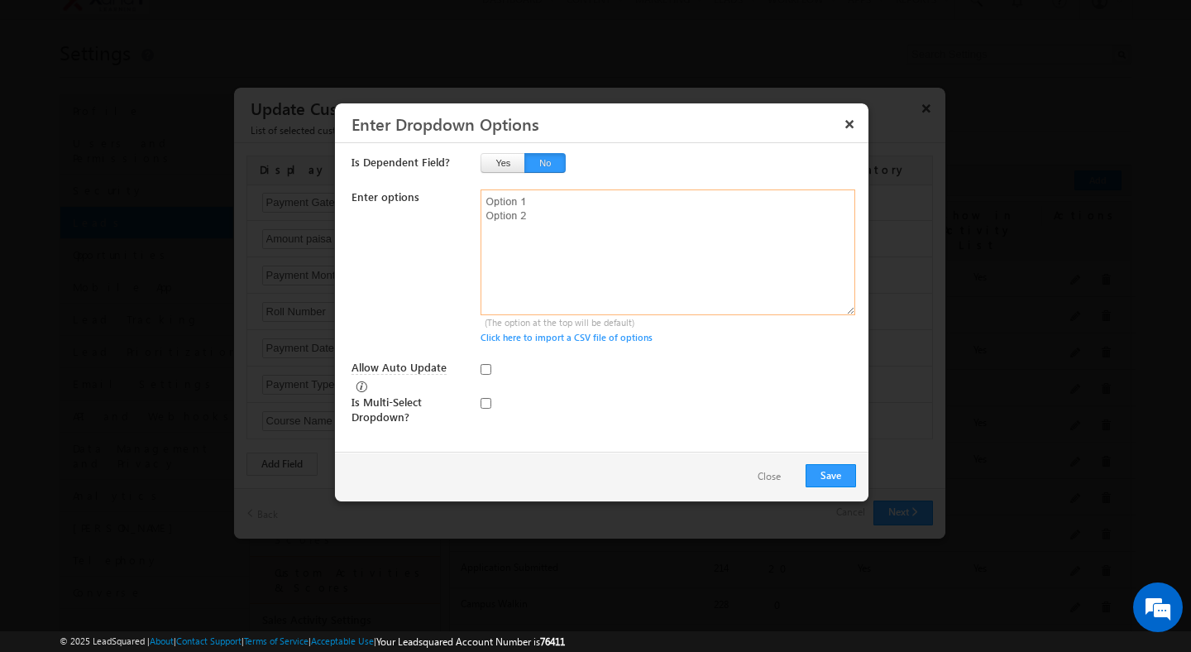
click at [621, 257] on textarea at bounding box center [668, 252] width 375 height 126
type textarea "Partial Payment Full Payment"
click at [831, 476] on button "Save" at bounding box center [831, 475] width 50 height 23
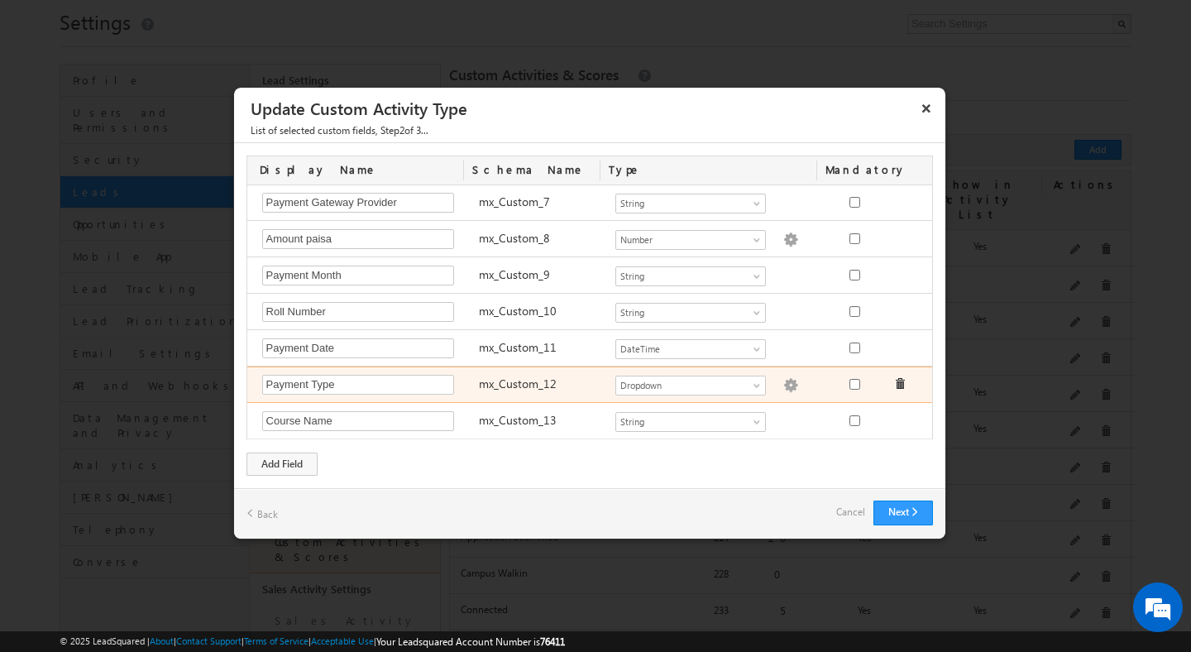
scroll to position [74, 0]
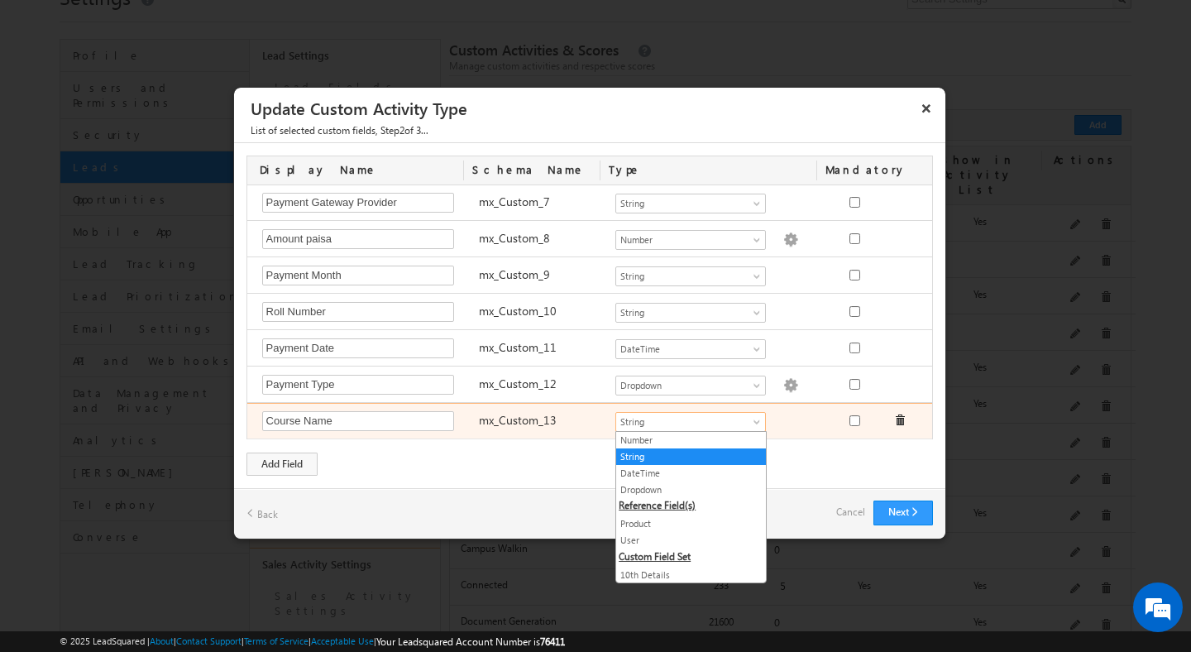
click at [740, 416] on span "String" at bounding box center [683, 421] width 135 height 15
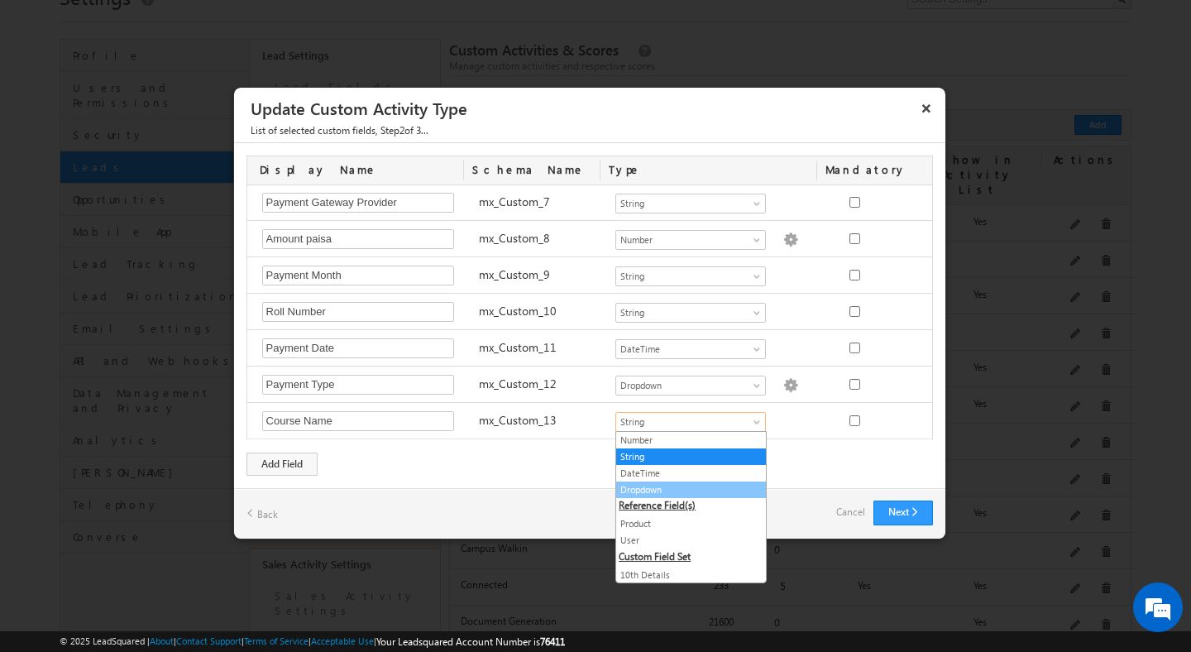
click at [689, 491] on link "Dropdown" at bounding box center [691, 489] width 150 height 15
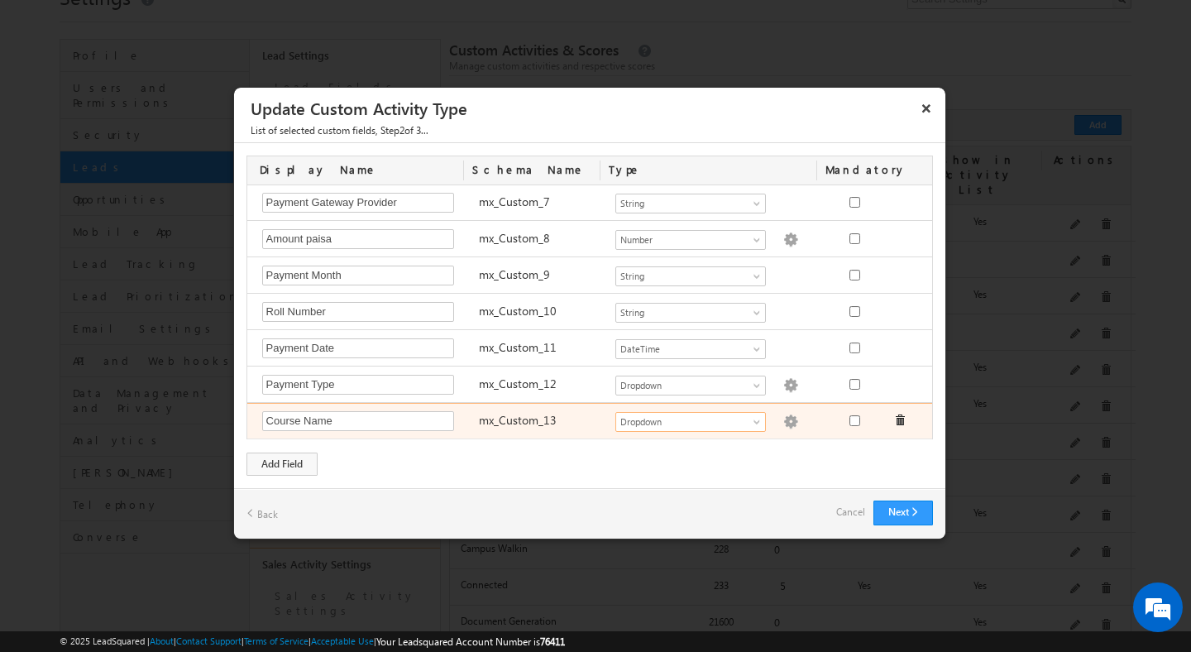
click at [570, 418] on div "mx_Custom_13" at bounding box center [539, 422] width 137 height 23
click at [783, 423] on img at bounding box center [790, 421] width 15 height 15
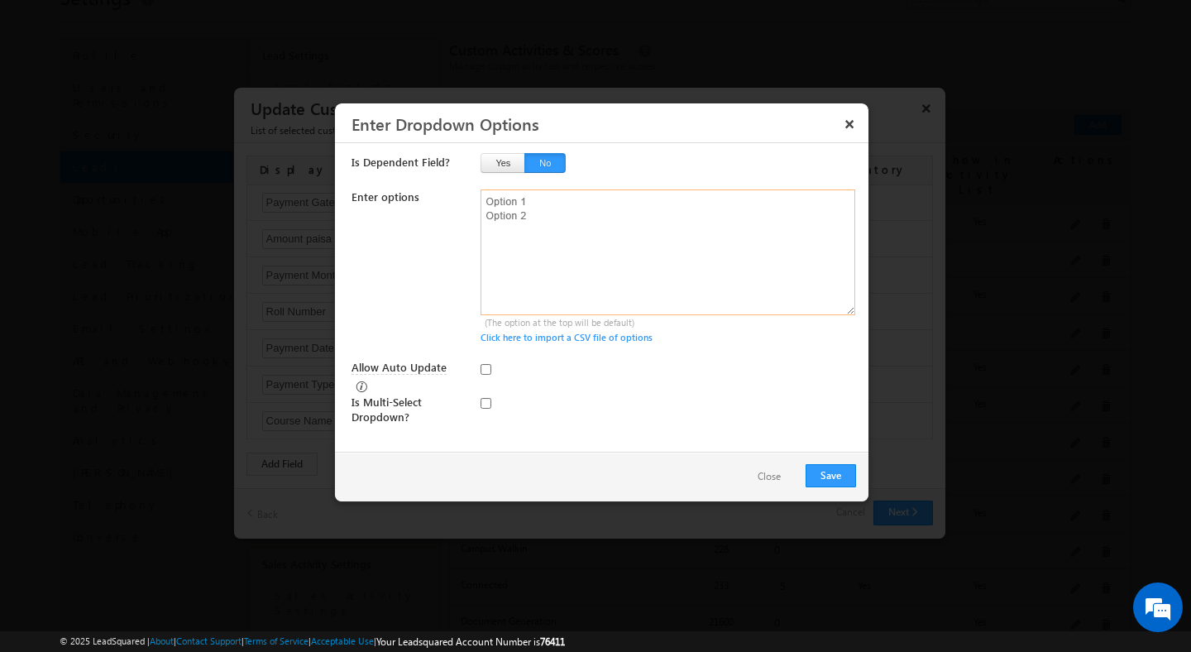
click at [601, 306] on textarea at bounding box center [668, 252] width 375 height 126
paste textarea "Foundation STD 6 Foundation STD 7 Foundation STD 8 Foundation STD 9 Foundation …"
type textarea "Foundation STD 6 Foundation STD 7 Foundation STD 8 Foundation STD 9 Foundation …"
click at [821, 474] on button "Save" at bounding box center [831, 475] width 50 height 23
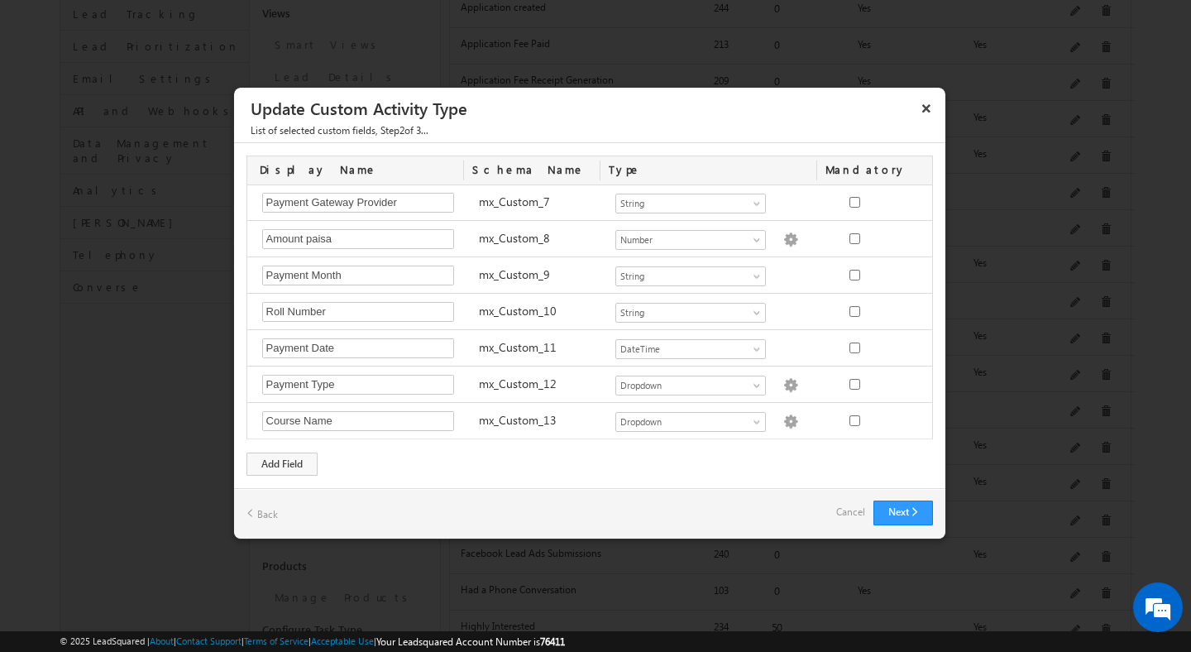
scroll to position [0, 0]
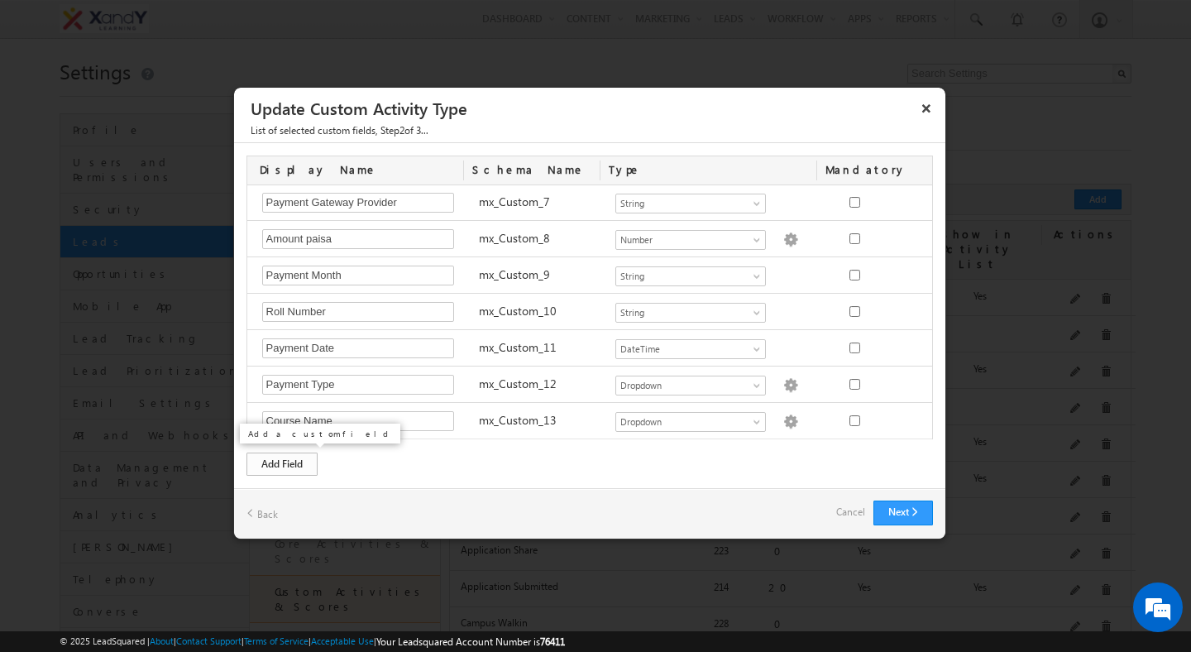
click at [269, 461] on div "Add Field" at bounding box center [282, 463] width 71 height 23
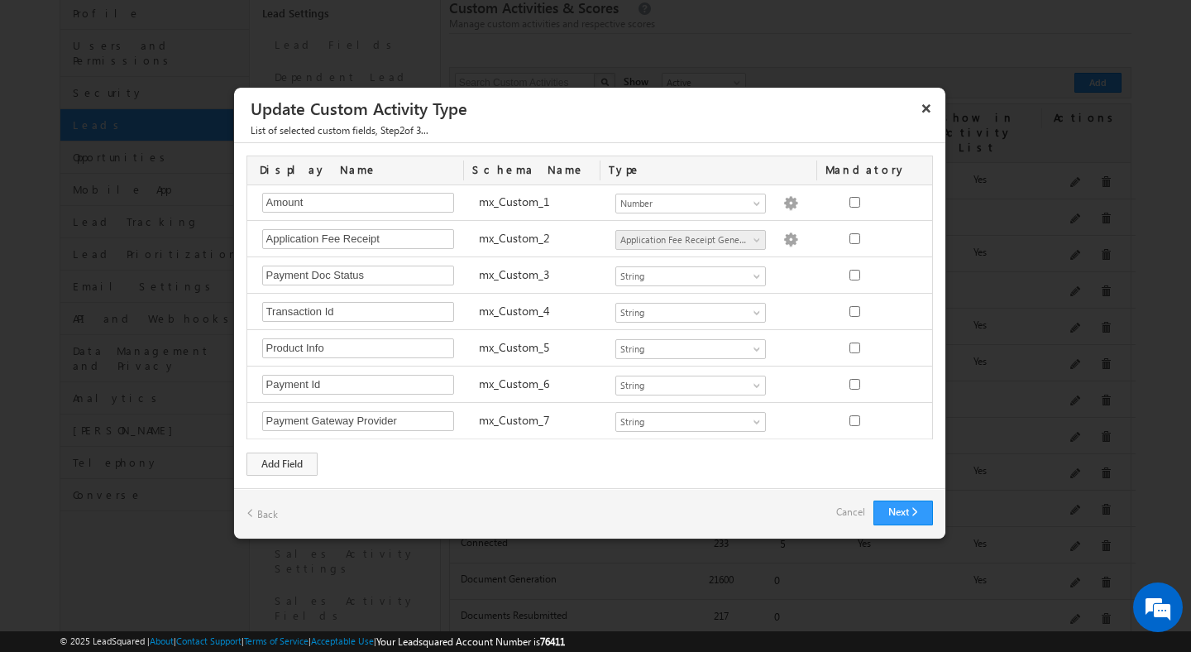
scroll to position [365, 0]
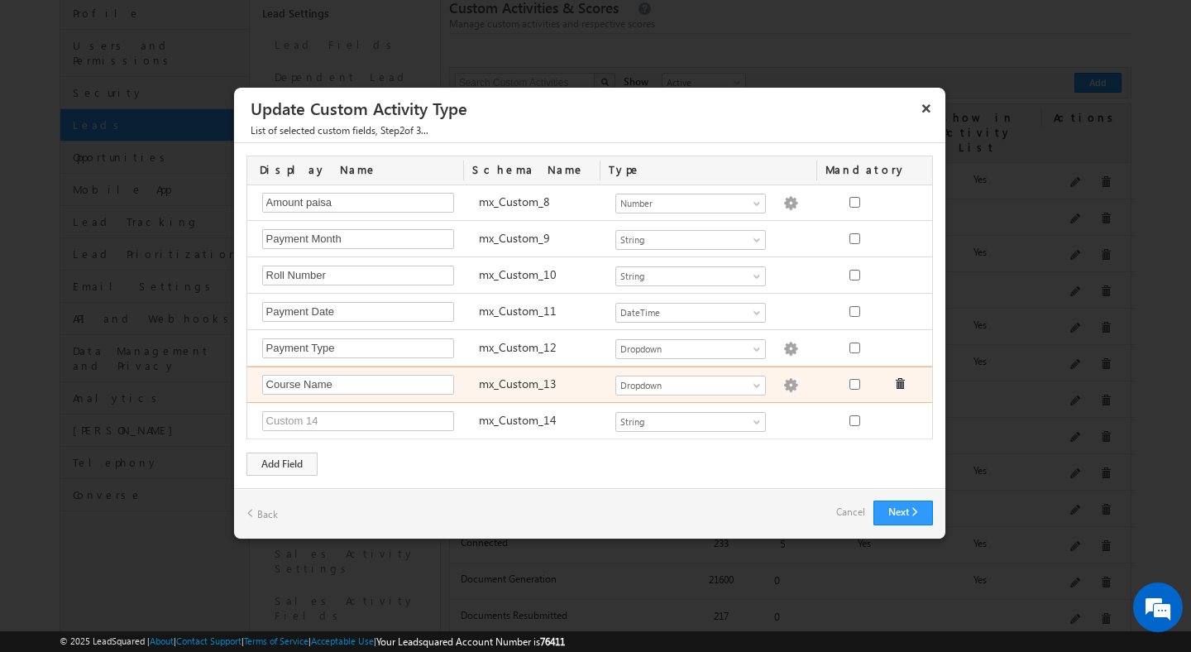
click at [520, 397] on div "Course Name Required Field mx_Custom_13 Number String DateTime Dropdown Product…" at bounding box center [592, 384] width 690 height 36
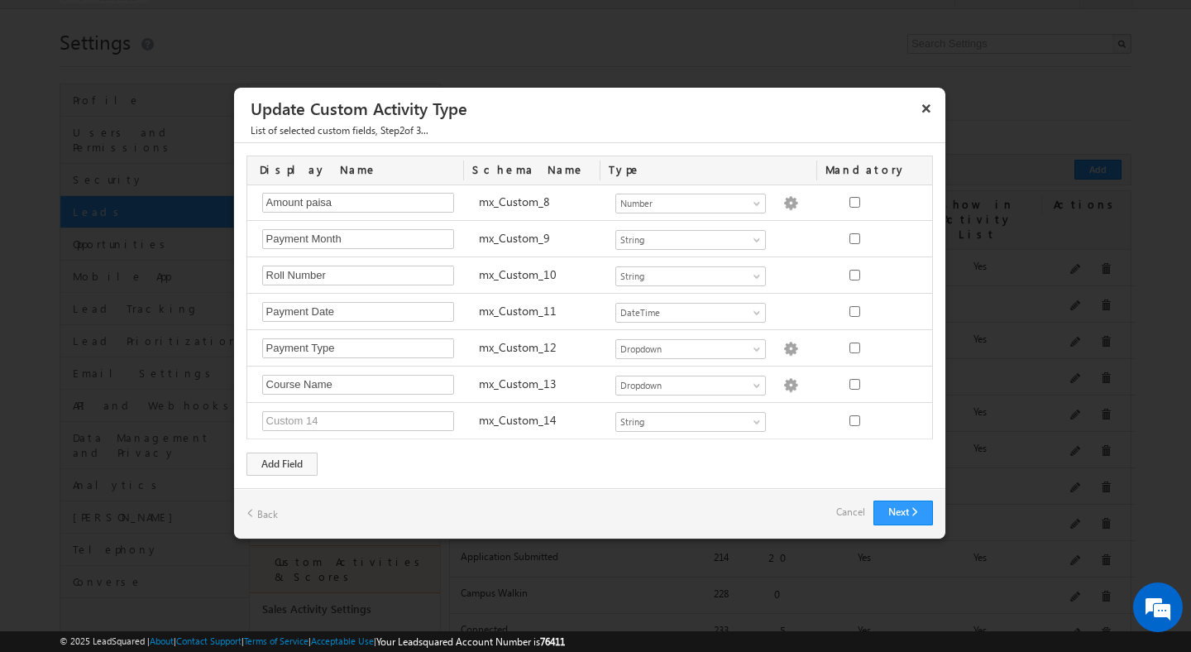
scroll to position [34, 0]
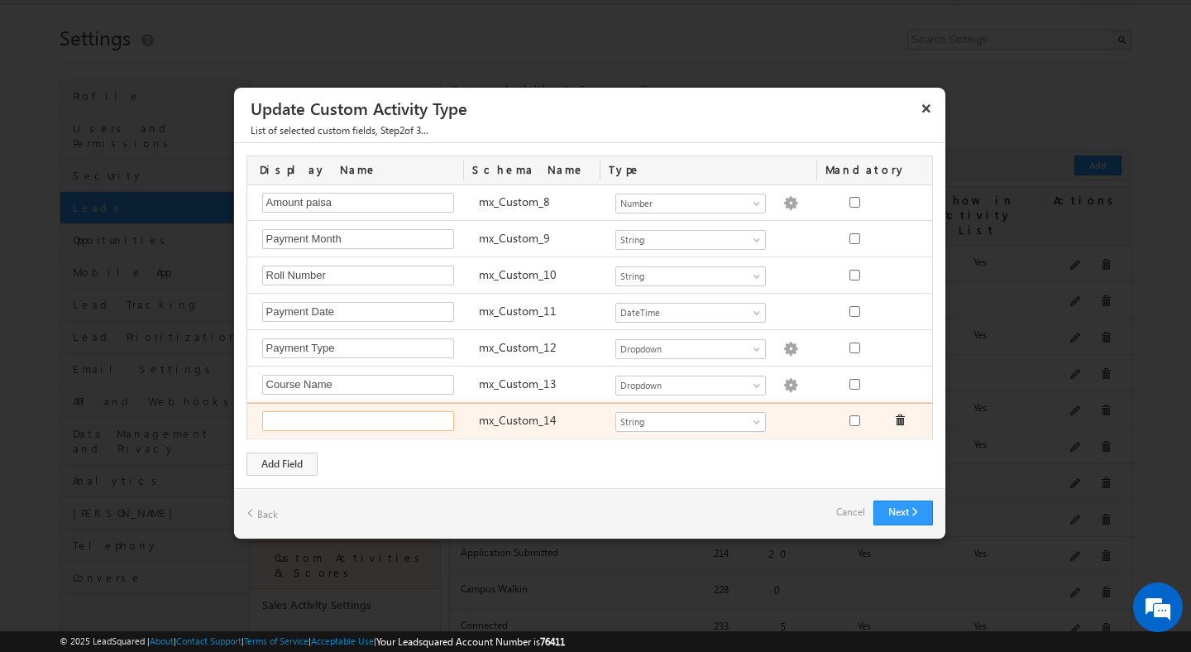
click at [299, 424] on input "text" at bounding box center [358, 421] width 192 height 20
type input "Amount String"
click at [585, 411] on div "mx_Custom_14" at bounding box center [539, 422] width 137 height 23
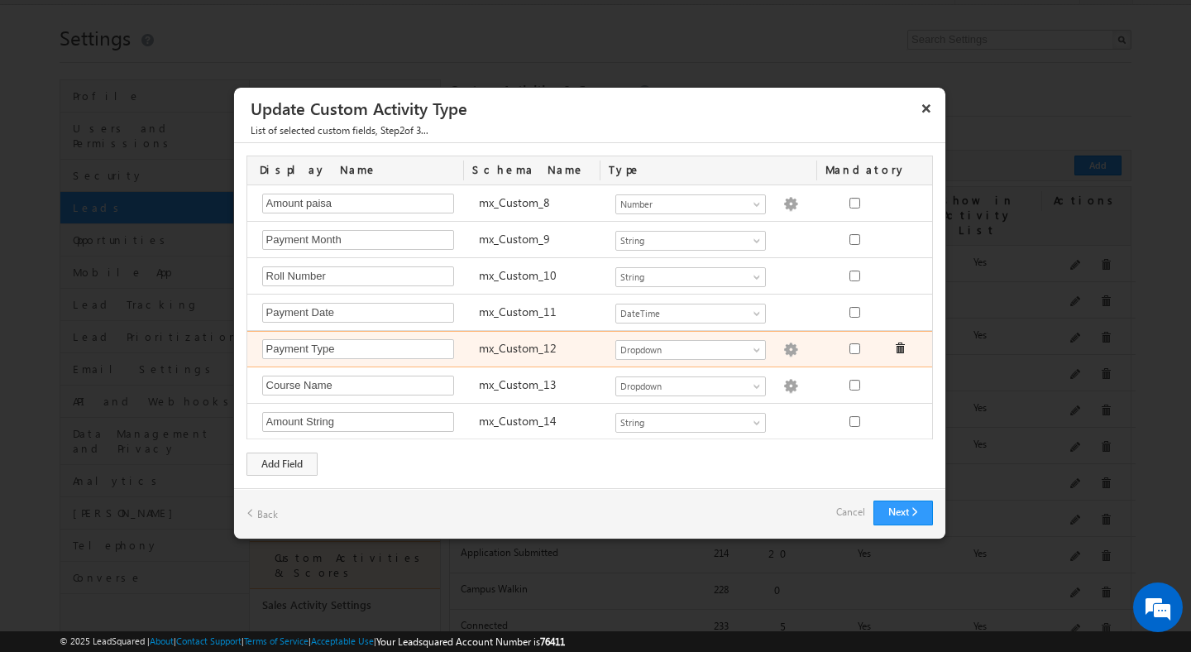
scroll to position [0, 0]
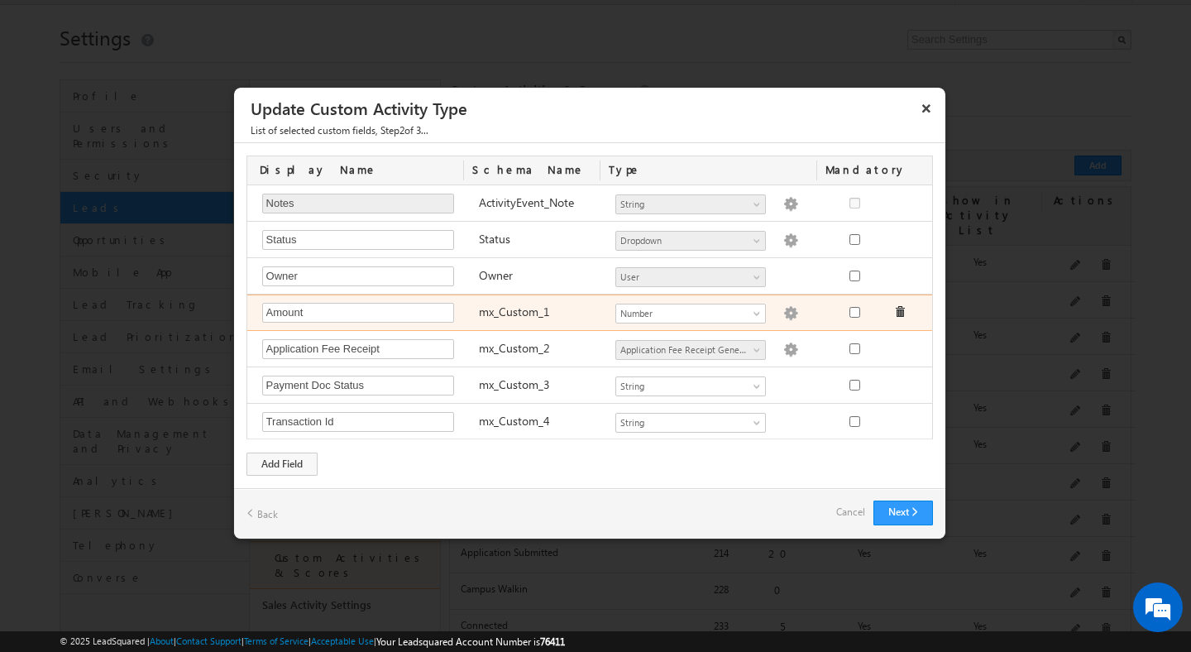
click at [544, 318] on label "mx_Custom_1" at bounding box center [514, 312] width 71 height 16
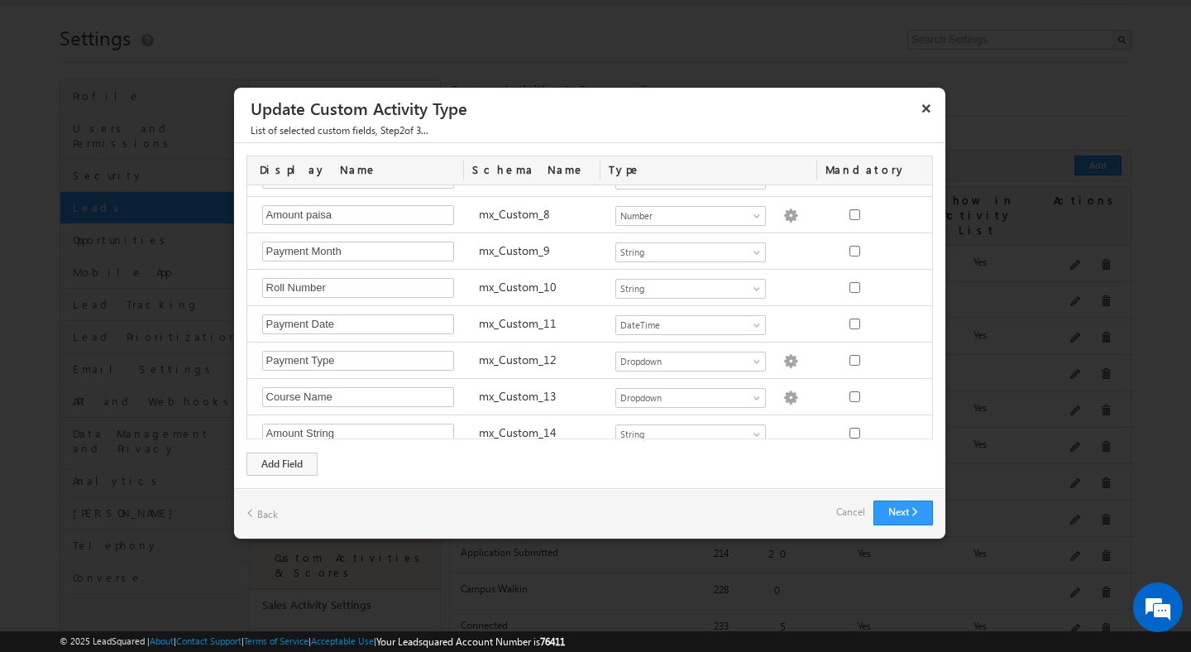
scroll to position [365, 0]
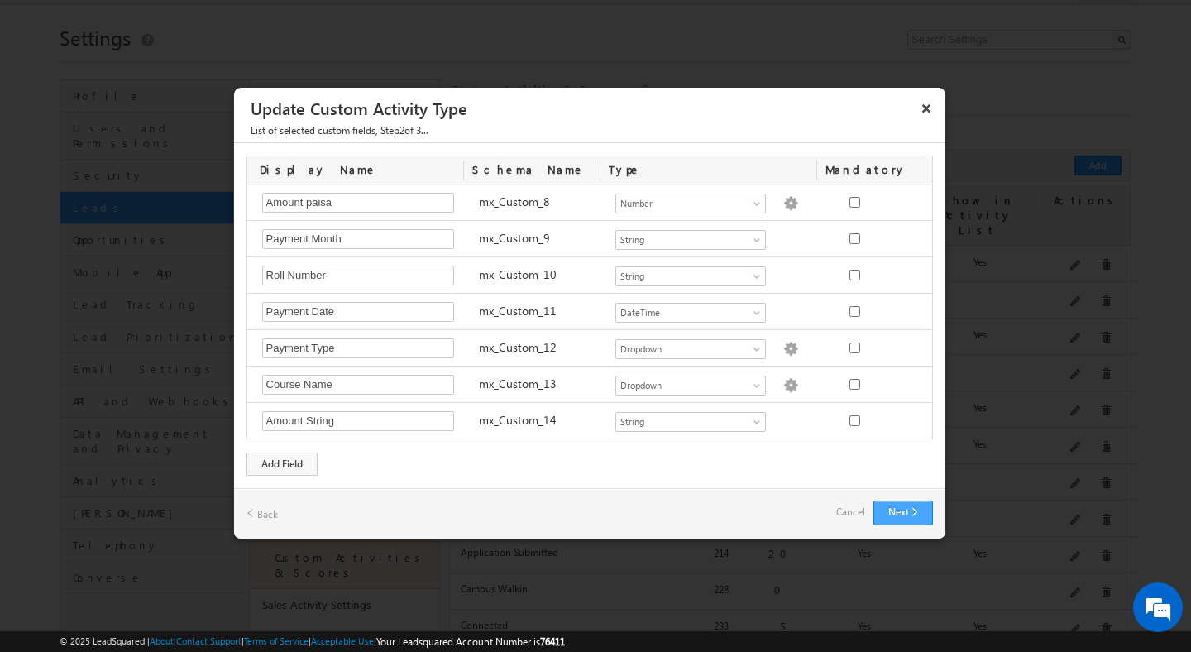
click at [899, 508] on button "Next" at bounding box center [904, 512] width 60 height 25
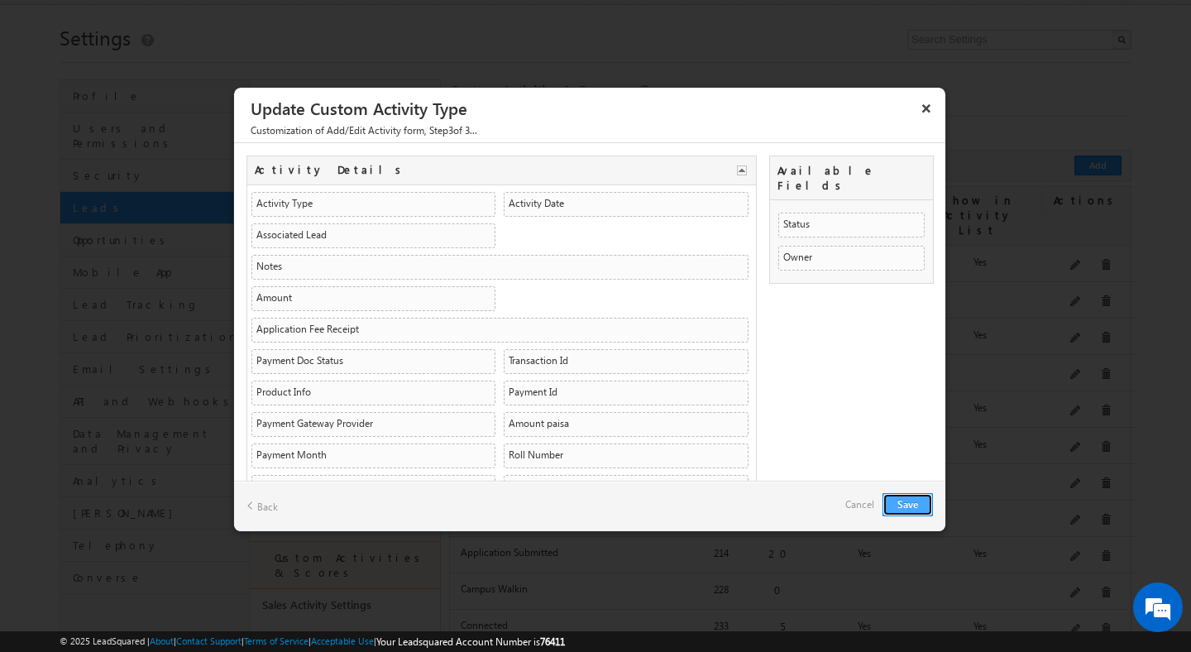
click at [903, 500] on button "Save" at bounding box center [908, 504] width 50 height 23
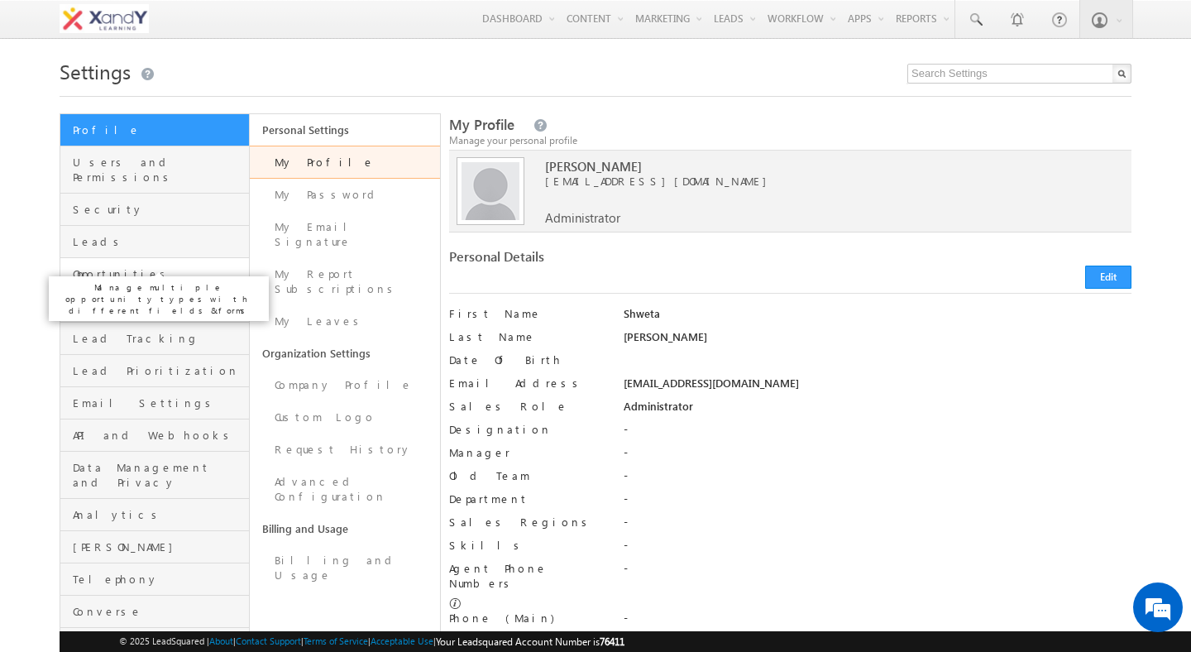
click at [127, 266] on span "Opportunities" at bounding box center [159, 273] width 172 height 15
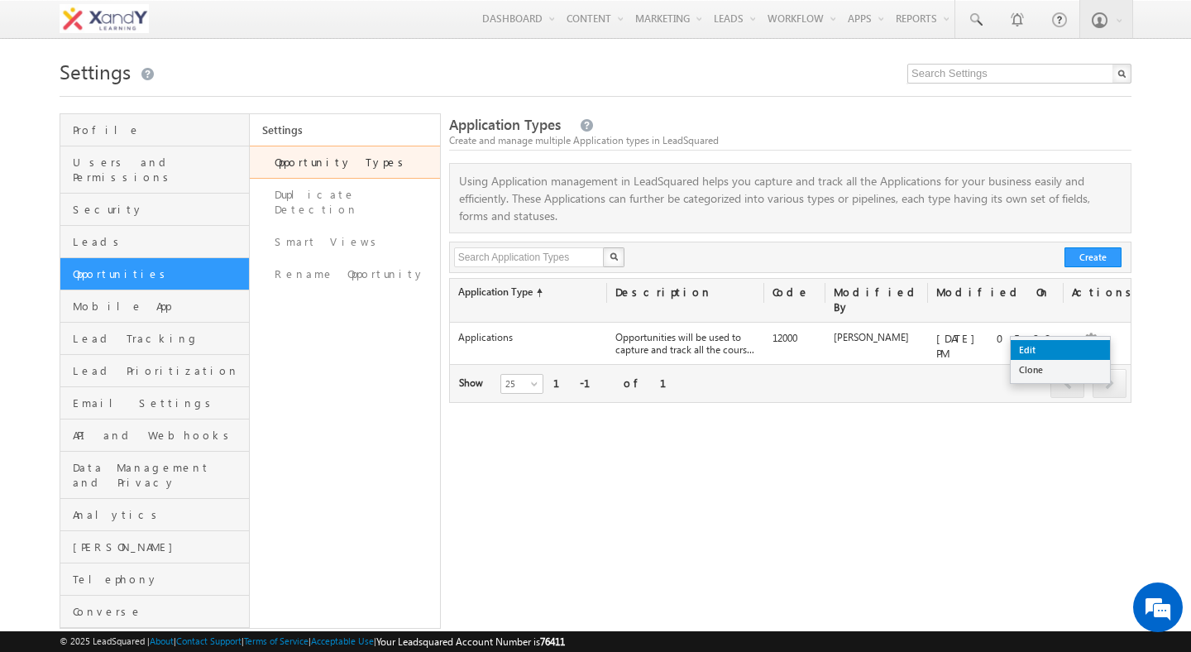
click at [1080, 347] on link "Edit" at bounding box center [1060, 350] width 99 height 20
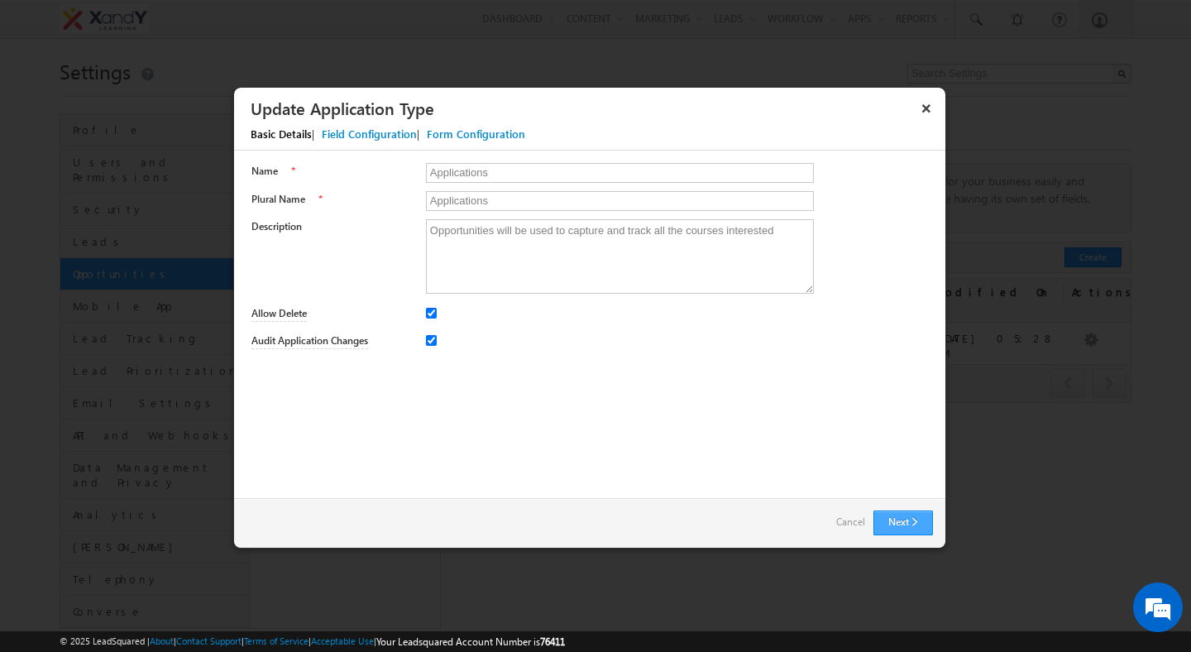
click at [902, 517] on button "Next" at bounding box center [904, 522] width 60 height 25
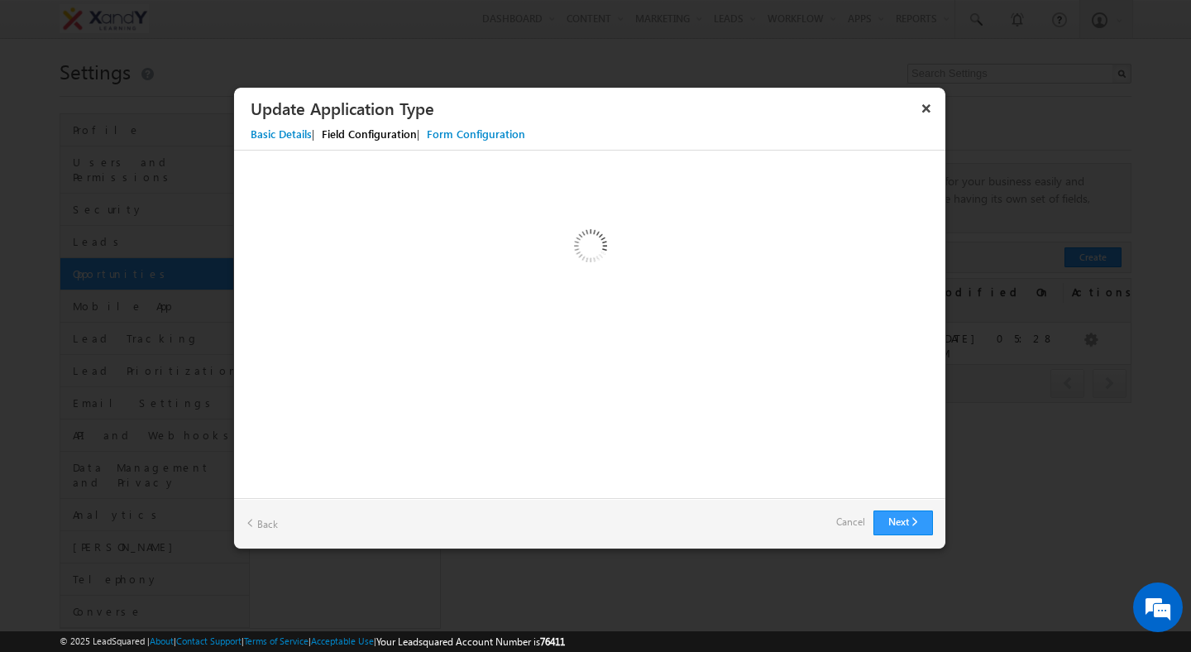
click at [491, 349] on div "Custom Activity Additional Fields Manage Forms Name * Applications Plural Name …" at bounding box center [589, 324] width 711 height 347
click at [497, 370] on div "Custom Activity Additional Fields Manage Forms Name * Applications Plural Name …" at bounding box center [589, 324] width 711 height 347
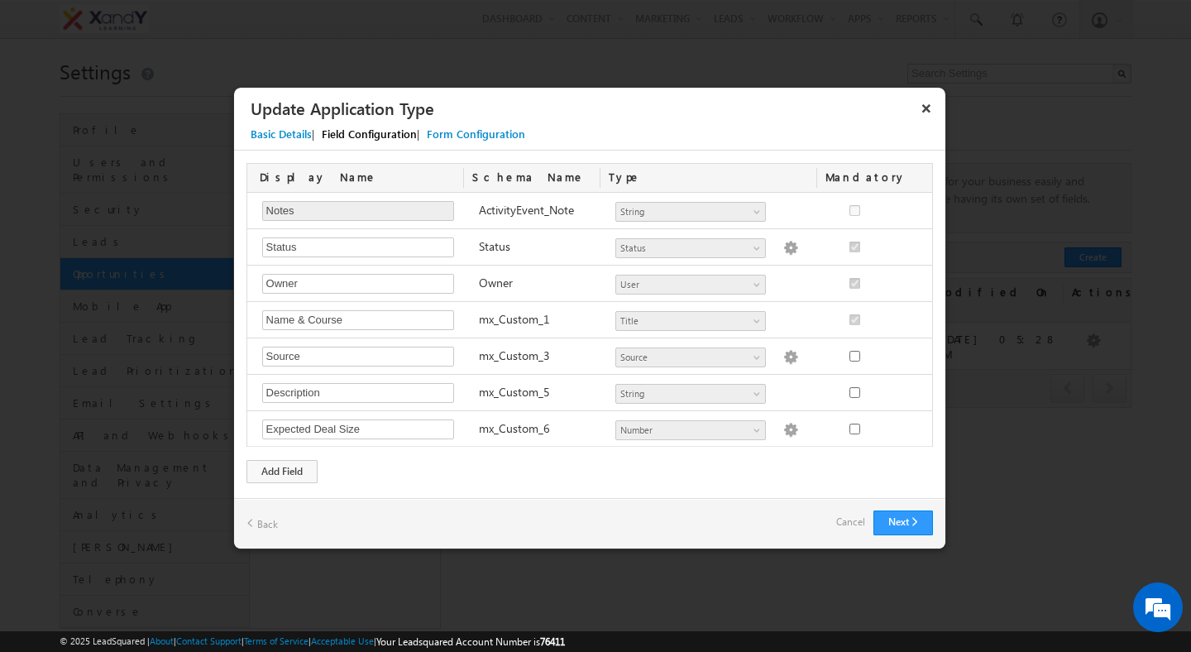
scroll to position [3240, 0]
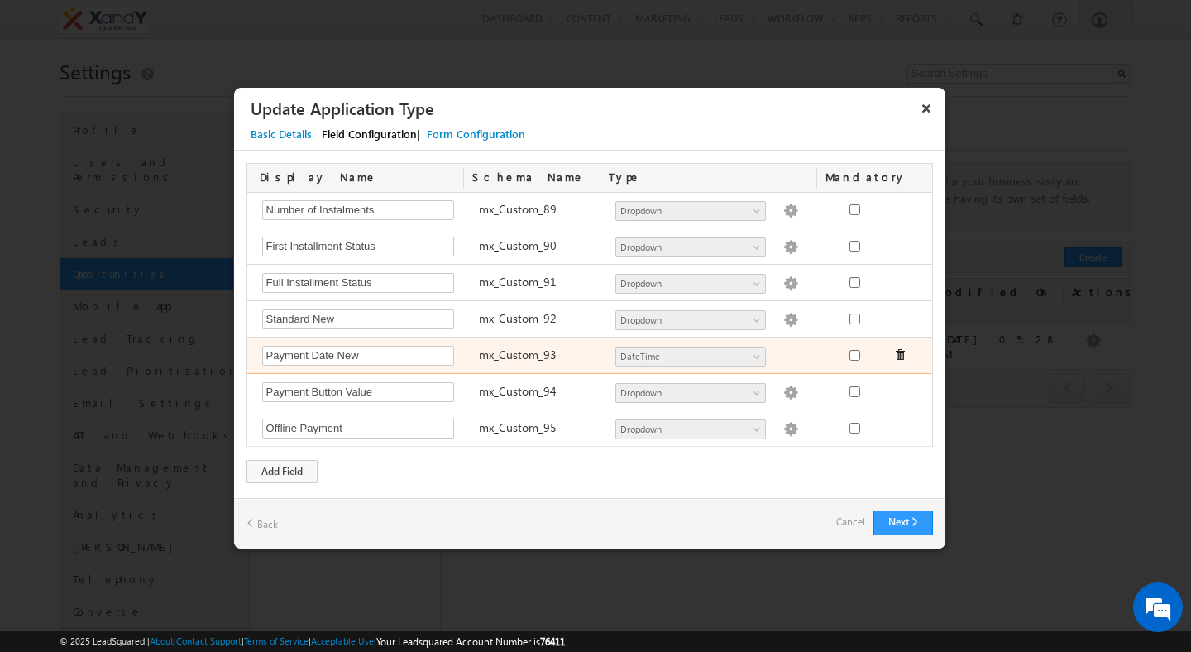
click at [566, 356] on div "mx_Custom_93" at bounding box center [539, 357] width 137 height 23
drag, startPoint x: 566, startPoint y: 356, endPoint x: 518, endPoint y: 356, distance: 48.0
click at [519, 356] on div "mx_Custom_93" at bounding box center [539, 357] width 137 height 23
click at [518, 356] on label "mx_Custom_93" at bounding box center [518, 355] width 78 height 16
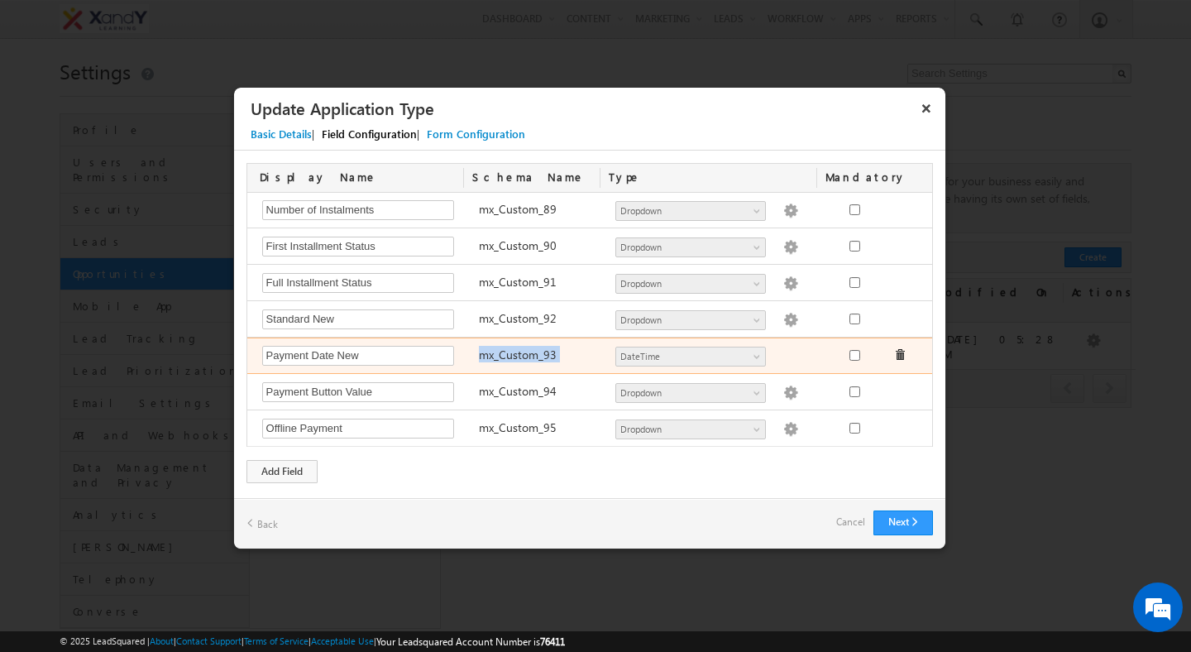
click at [518, 356] on label "mx_Custom_93" at bounding box center [518, 355] width 78 height 16
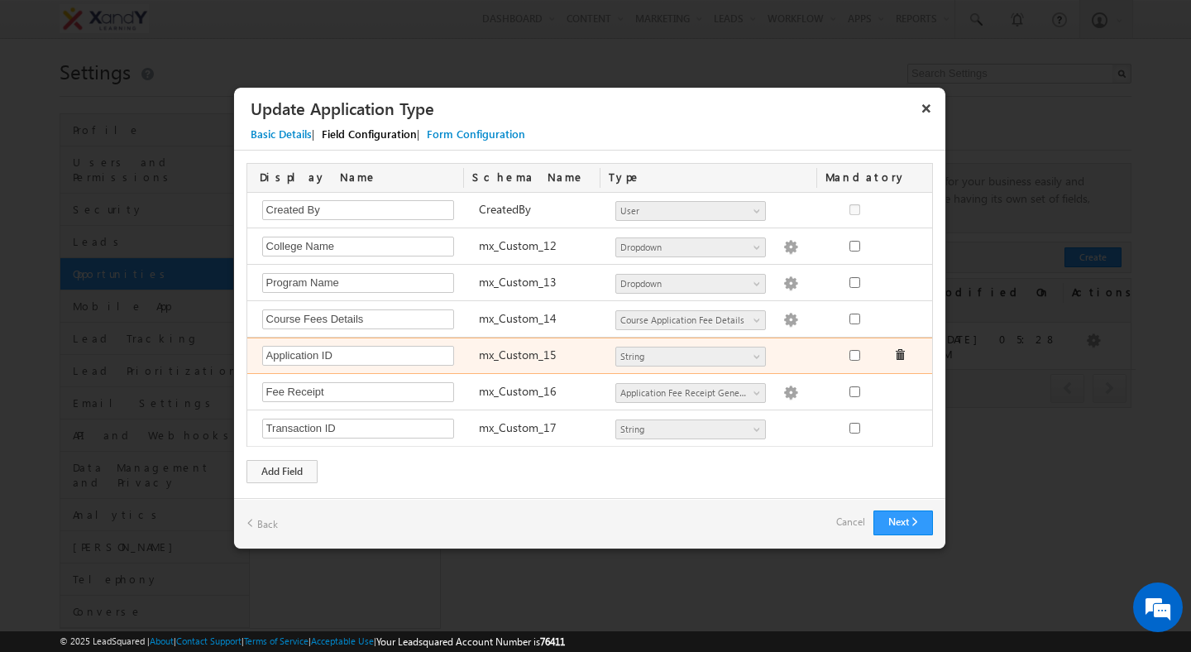
scroll to position [802, 0]
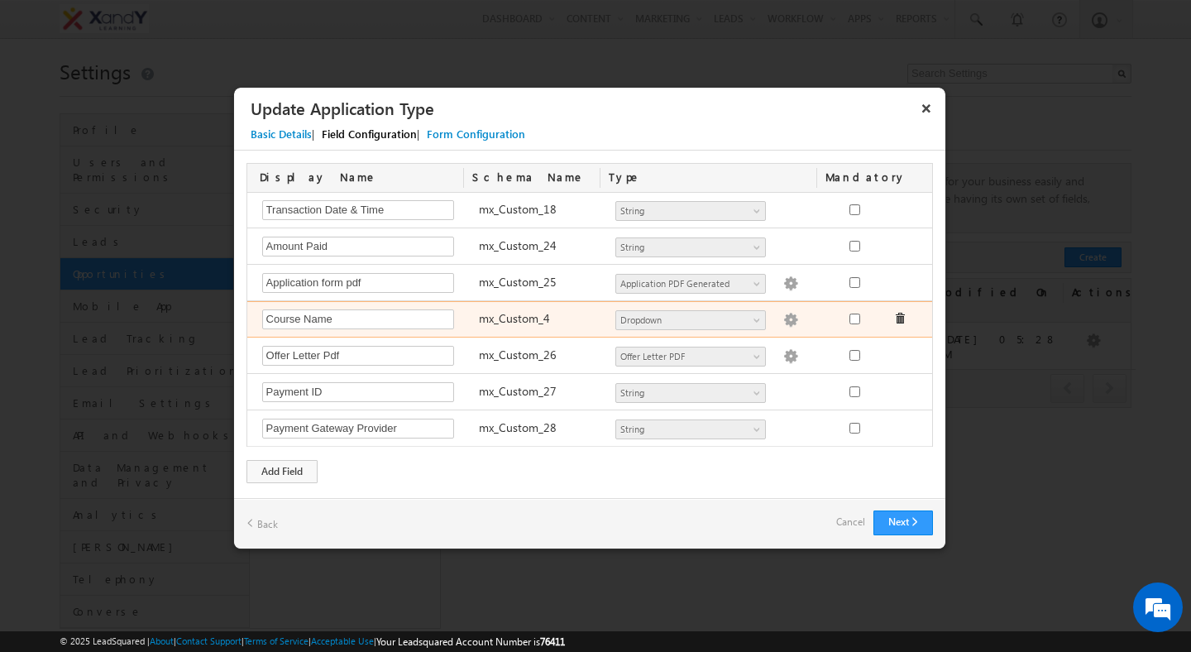
click at [783, 323] on img at bounding box center [790, 320] width 15 height 15
type textarea "Foundation STD 6 Foundation STD 7 Foundation STD 8 Foundation STD 9 Foundation …"
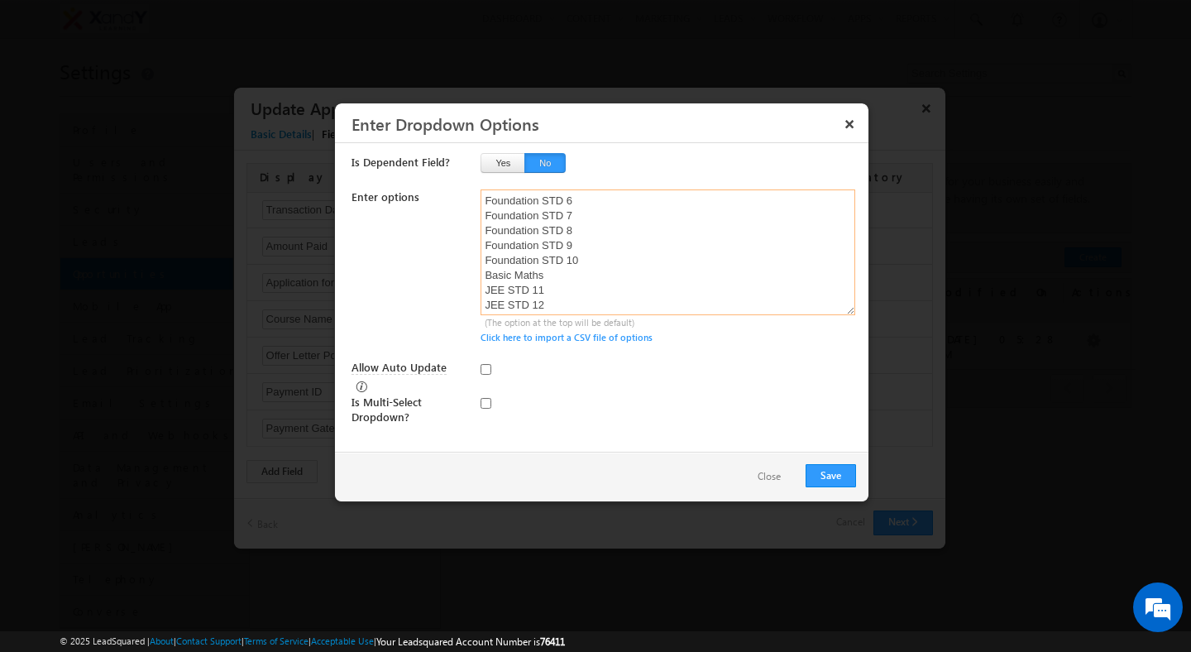
scroll to position [17, 0]
drag, startPoint x: 486, startPoint y: 217, endPoint x: 559, endPoint y: 333, distance: 137.5
click at [559, 333] on div "Foundation STD 6 Foundation STD 7 Foundation STD 8 Foundation STD 9 Foundation …" at bounding box center [669, 267] width 376 height 156
click at [849, 123] on button "×" at bounding box center [849, 123] width 26 height 29
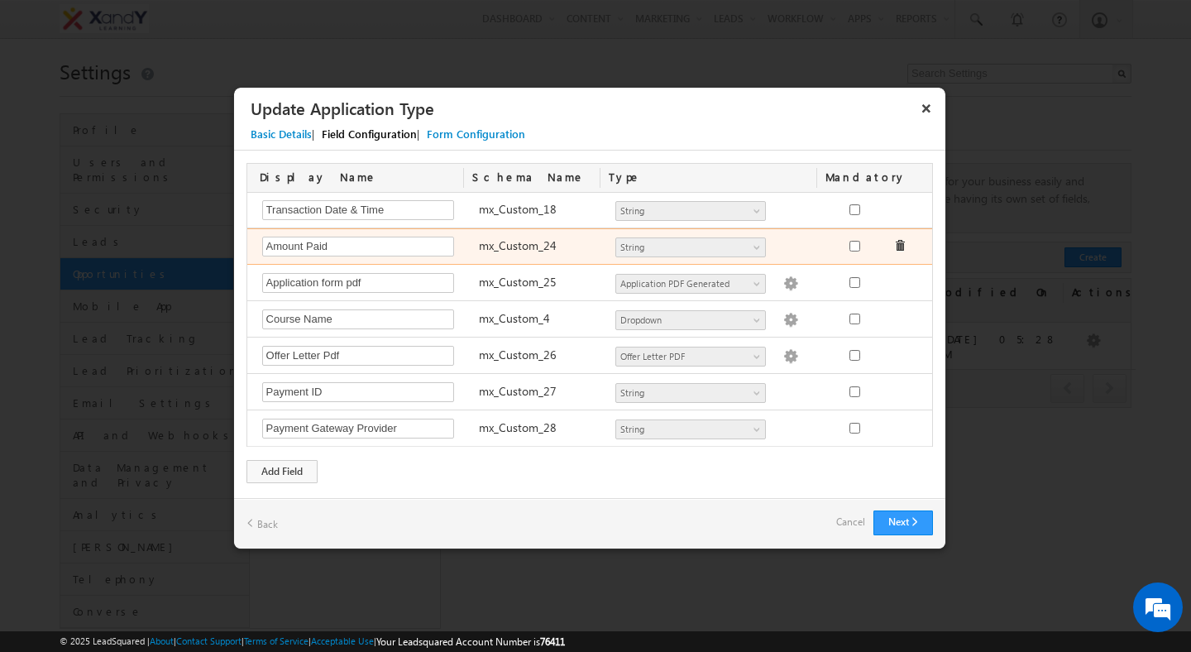
click at [528, 255] on div "mx_Custom_24" at bounding box center [539, 248] width 137 height 23
click at [512, 254] on div "mx_Custom_24" at bounding box center [539, 248] width 137 height 23
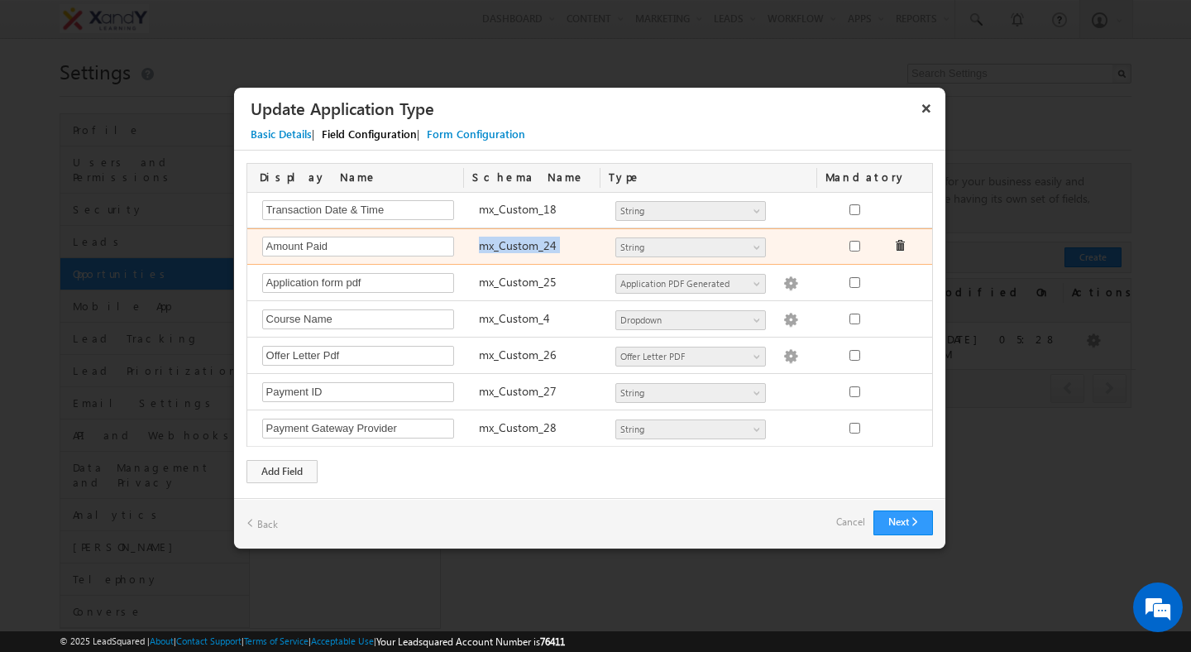
click at [512, 254] on div "mx_Custom_24" at bounding box center [539, 248] width 137 height 23
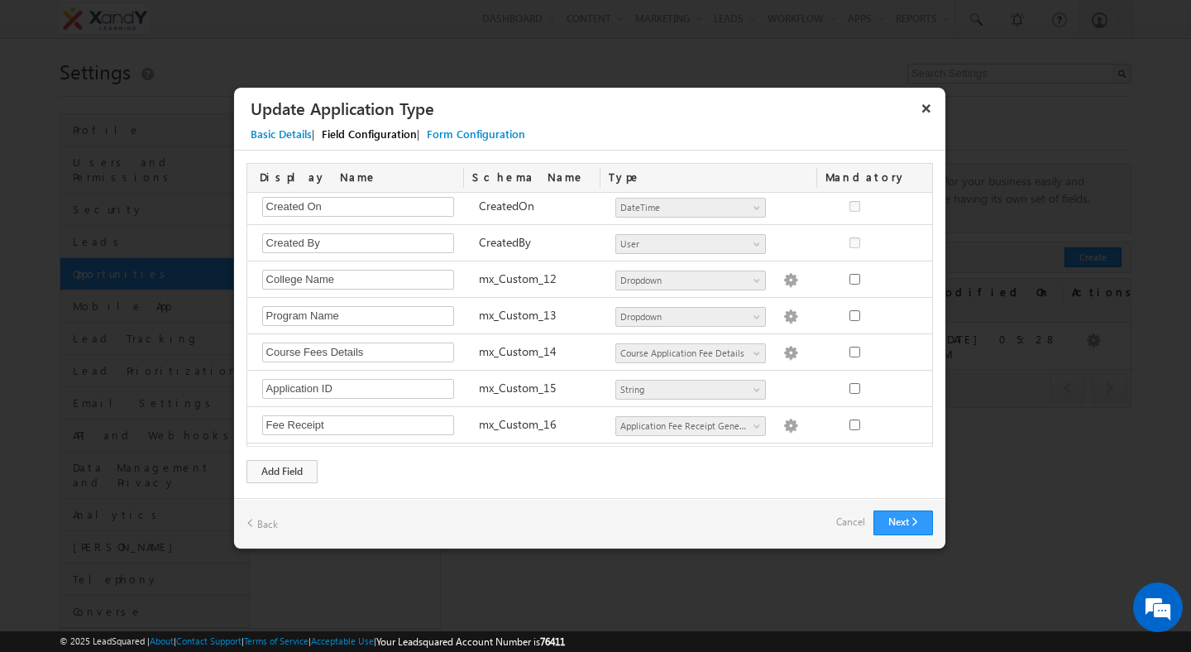
scroll to position [518, 0]
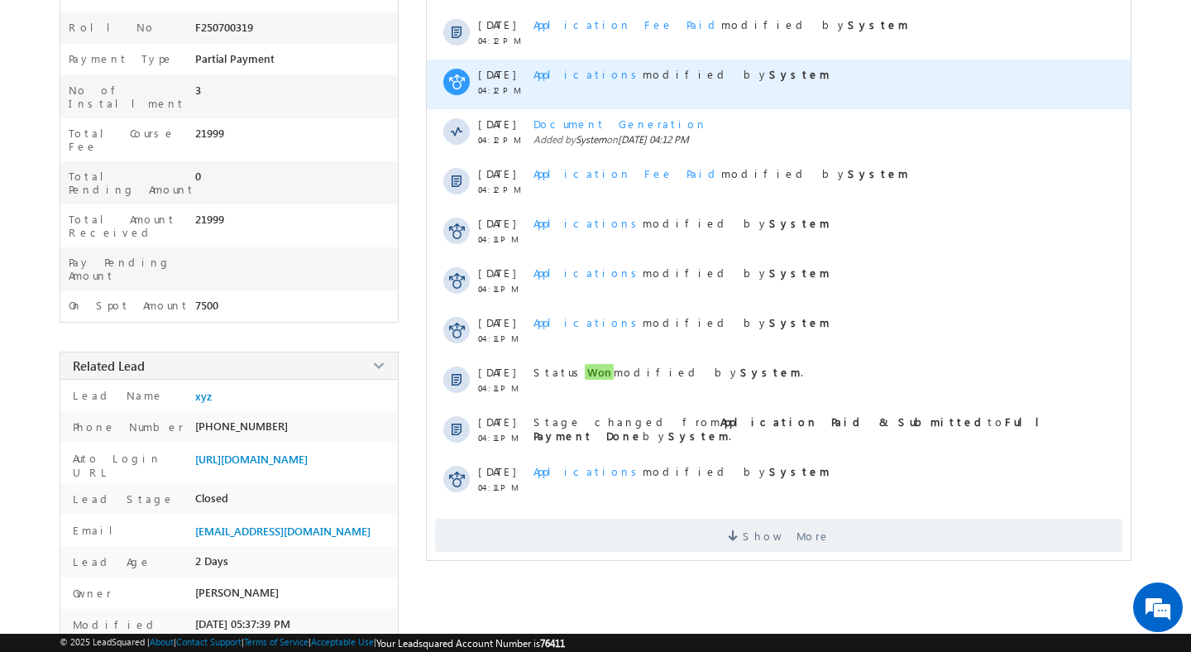
scroll to position [286, 0]
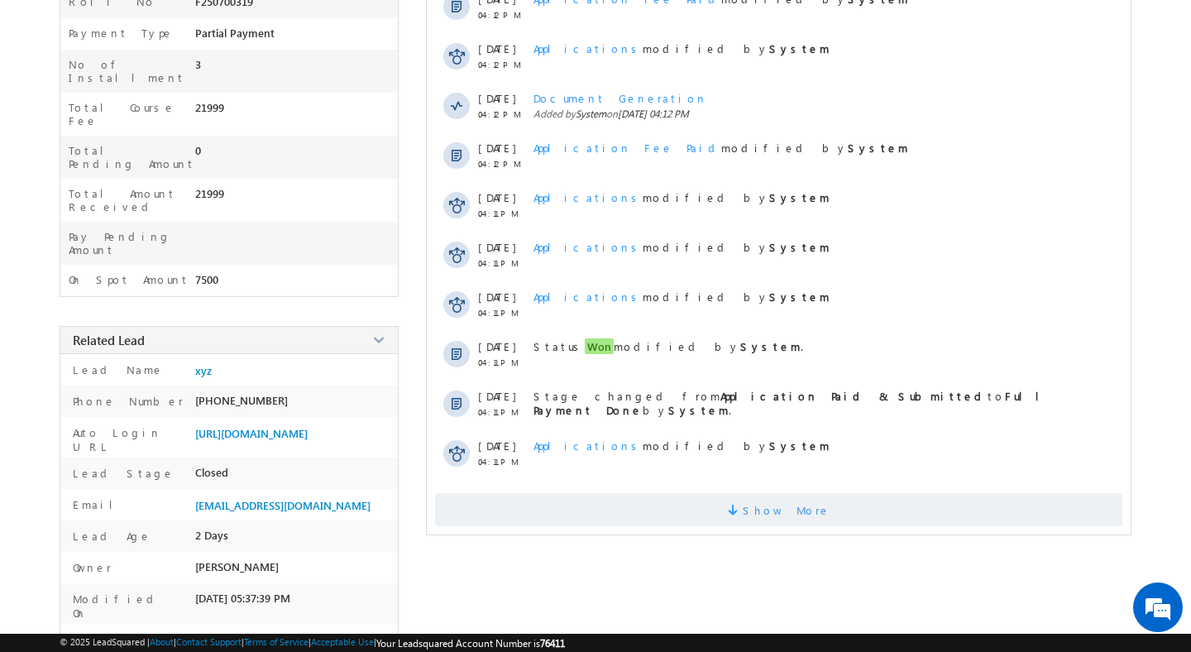
click at [743, 515] on span at bounding box center [735, 513] width 15 height 16
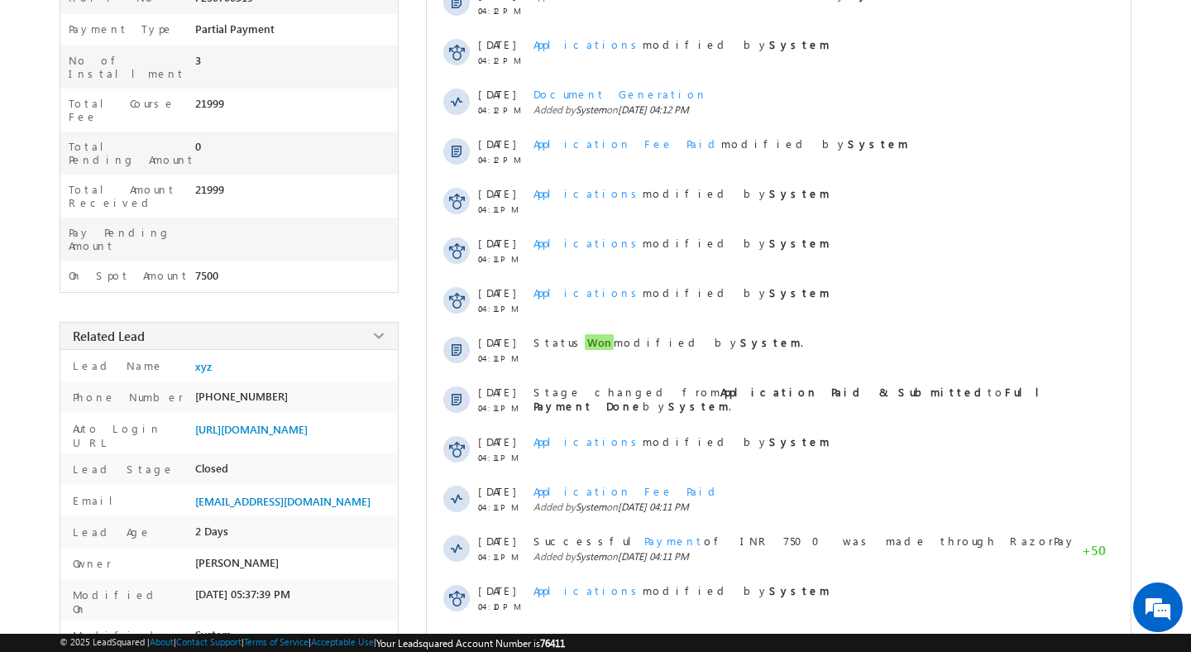
scroll to position [708, 0]
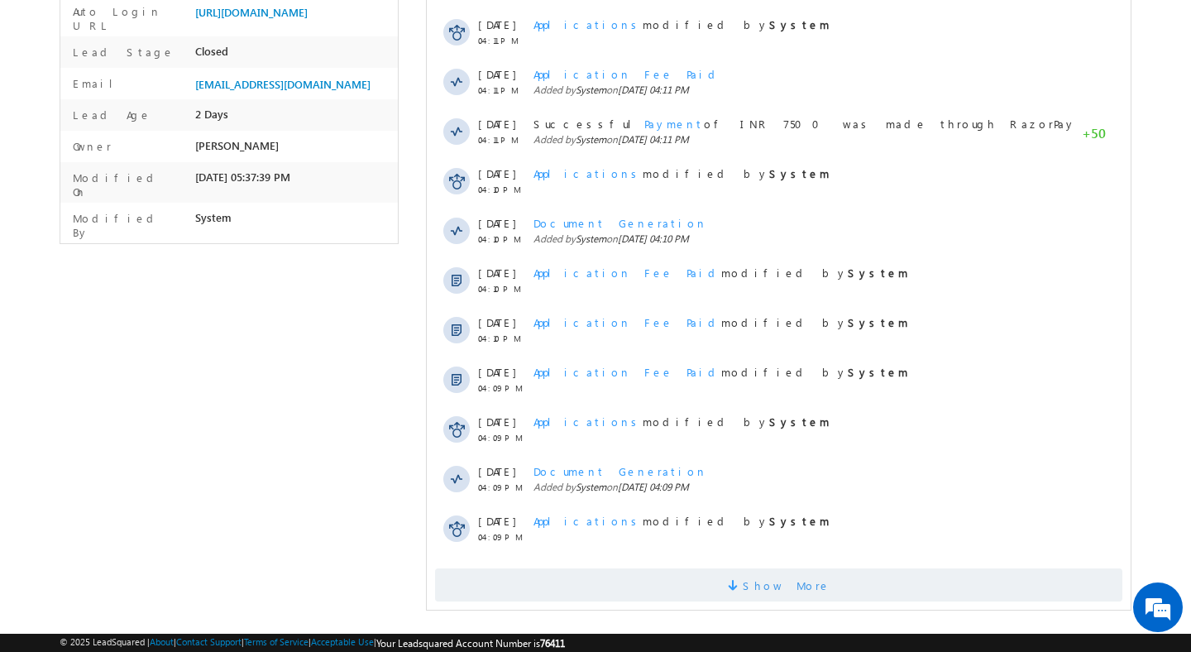
click at [777, 585] on span "Show More" at bounding box center [787, 584] width 88 height 33
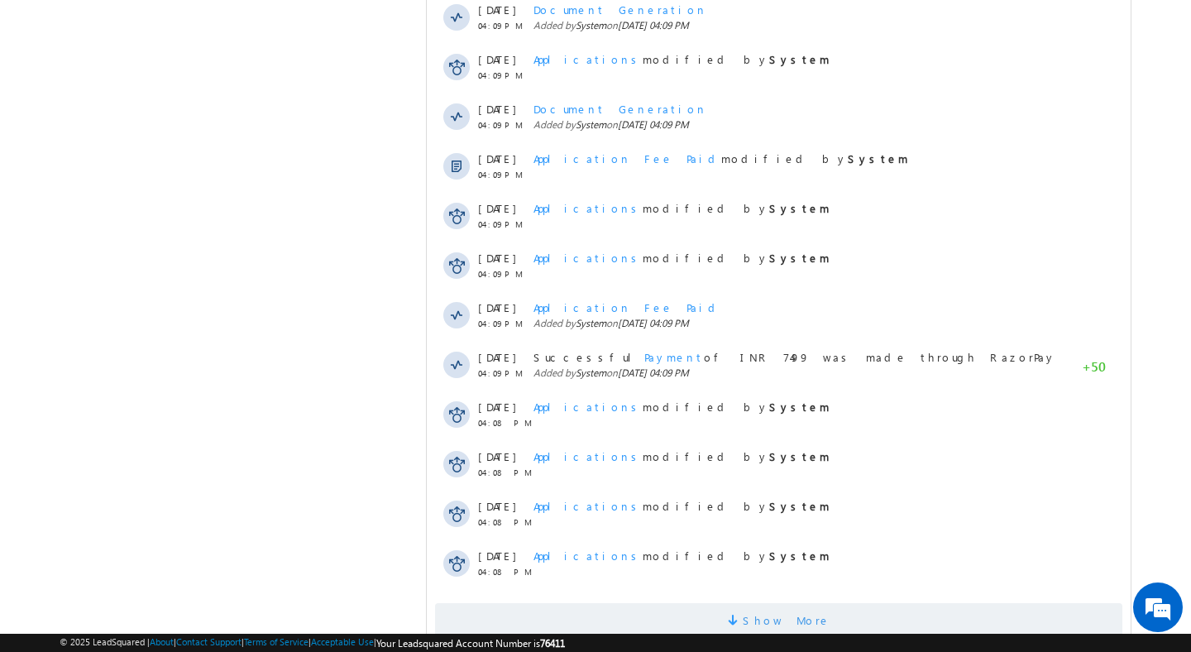
scroll to position [1204, 0]
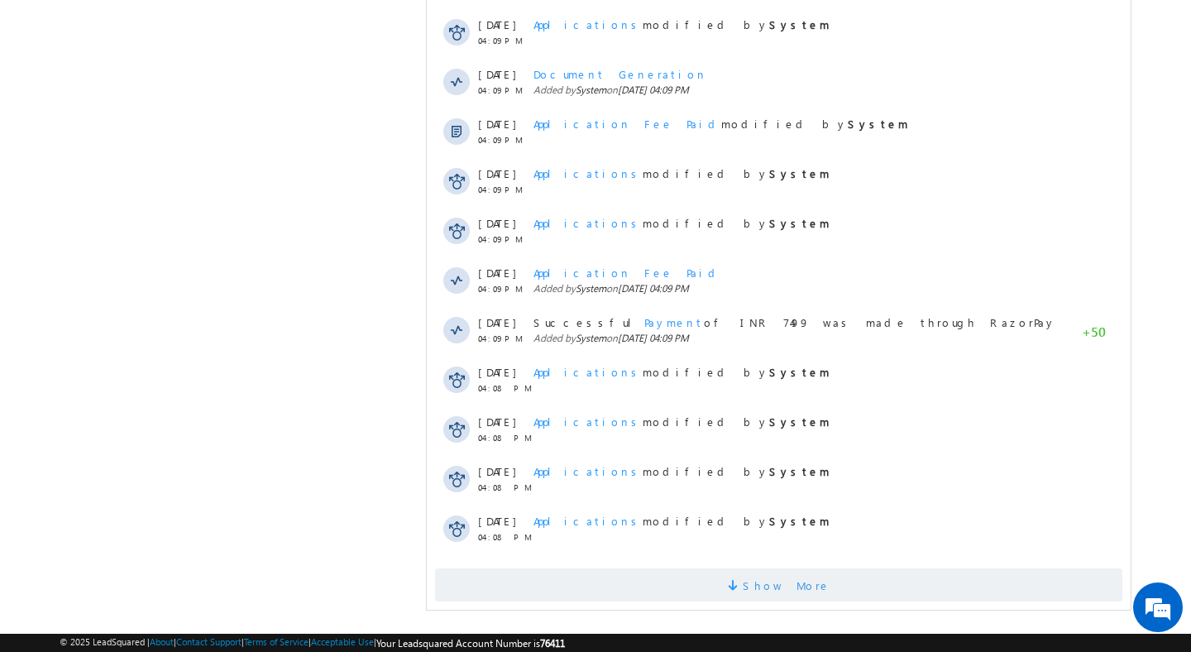
click at [743, 591] on span at bounding box center [735, 588] width 15 height 16
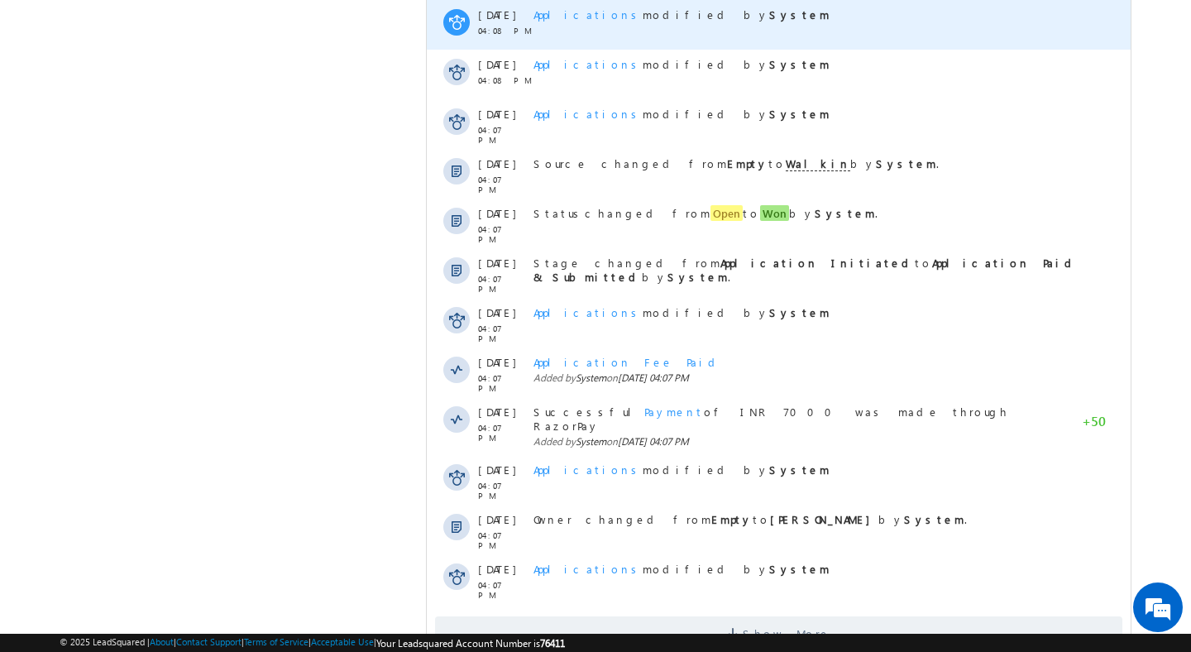
scroll to position [1701, 0]
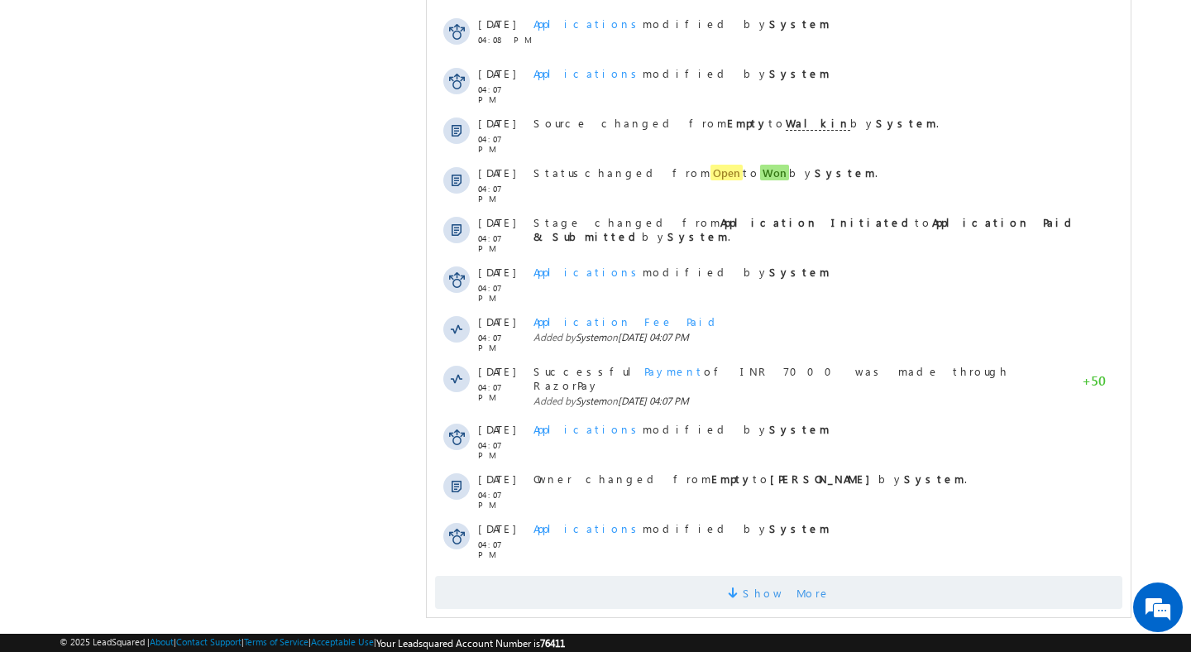
click at [774, 585] on span "Show More" at bounding box center [787, 592] width 88 height 33
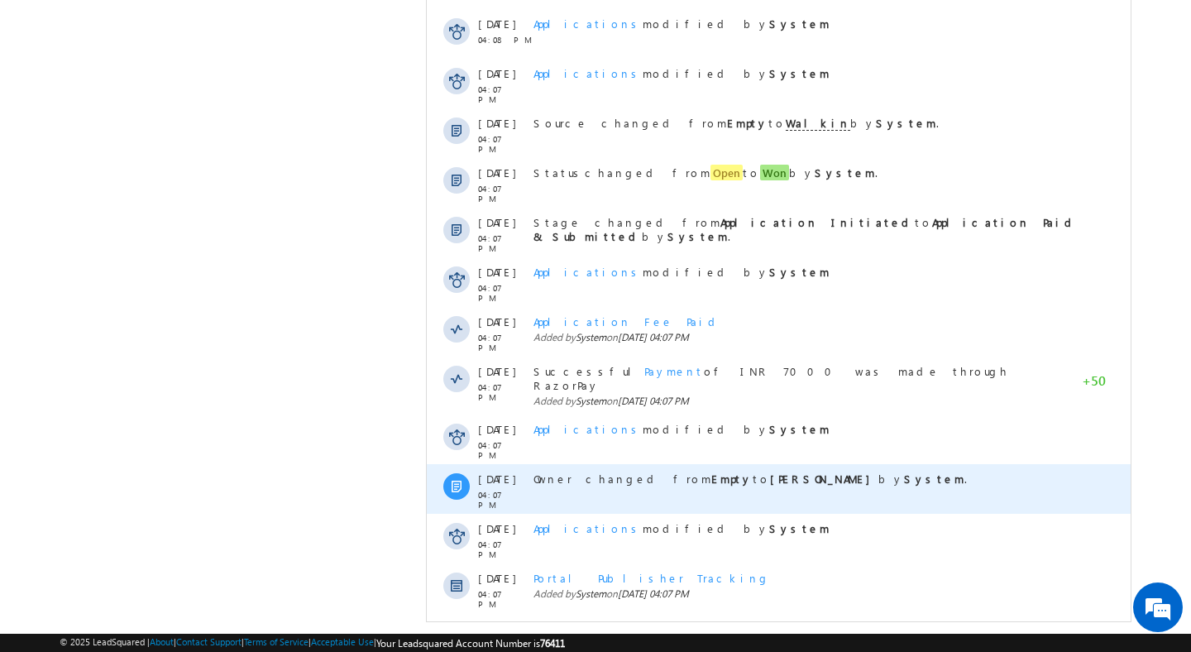
scroll to position [1705, 0]
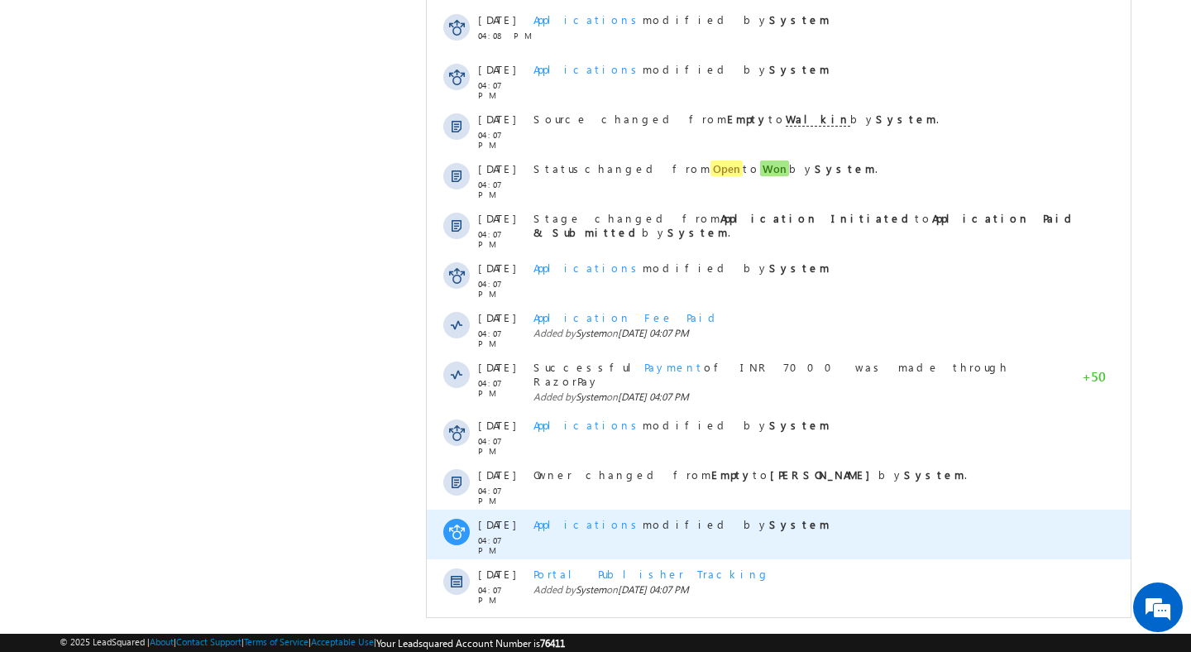
click at [563, 517] on span "Applications" at bounding box center [588, 524] width 109 height 14
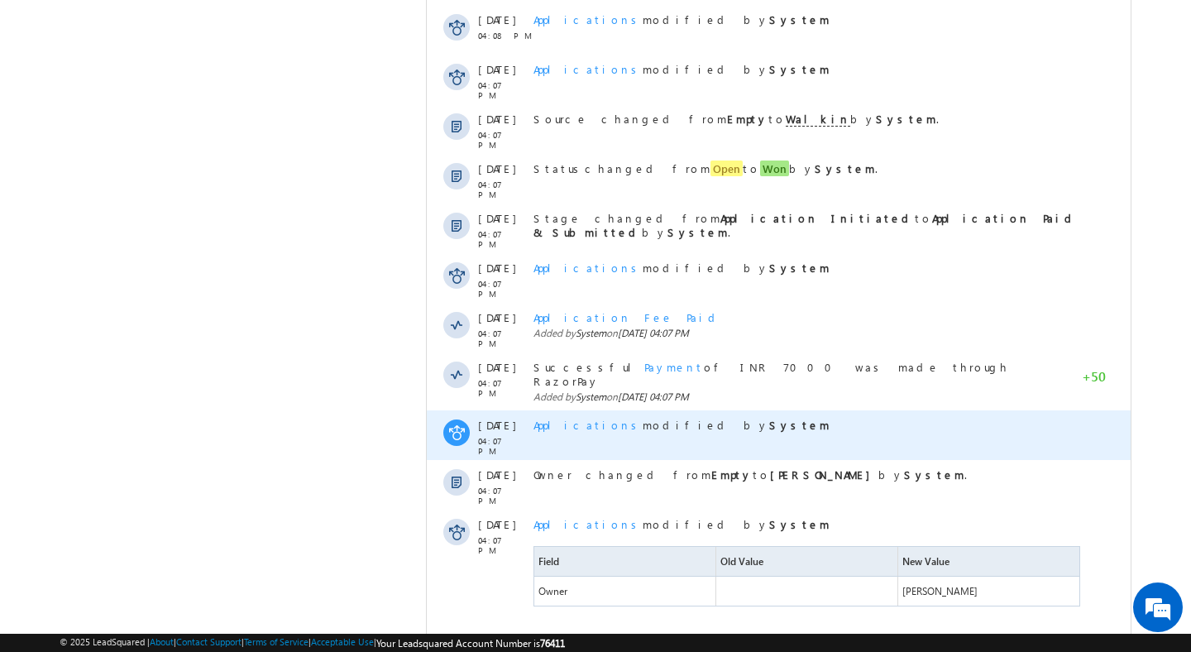
click at [569, 418] on span "Applications" at bounding box center [588, 425] width 109 height 14
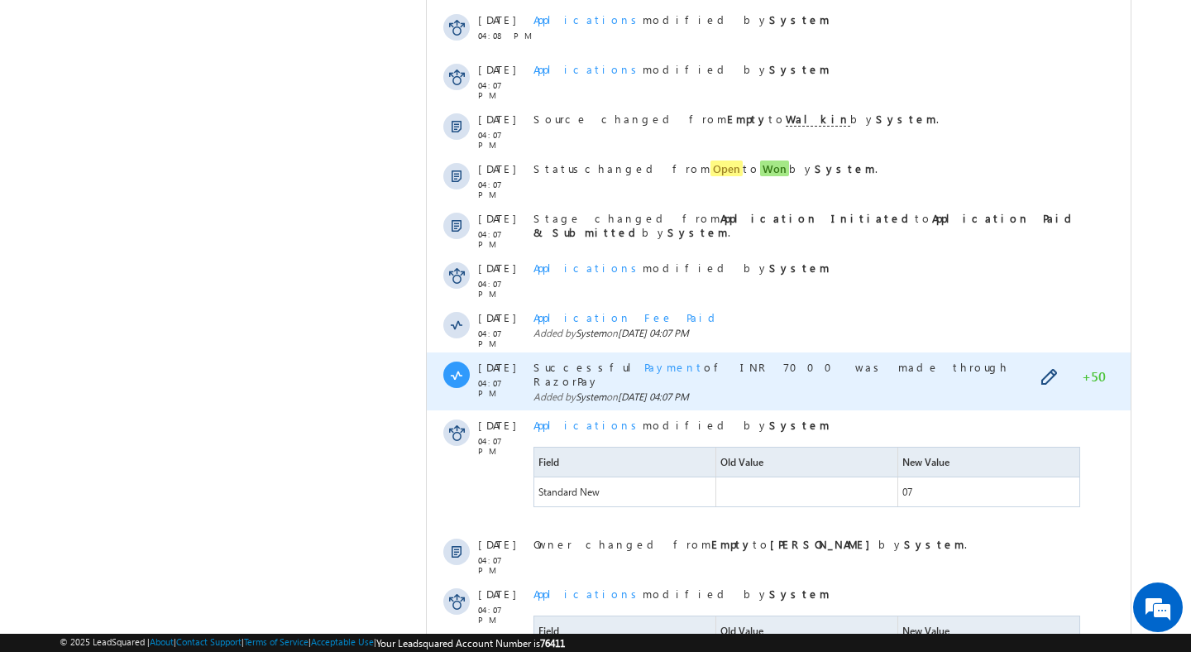
click at [644, 366] on span "Payment" at bounding box center [674, 367] width 60 height 14
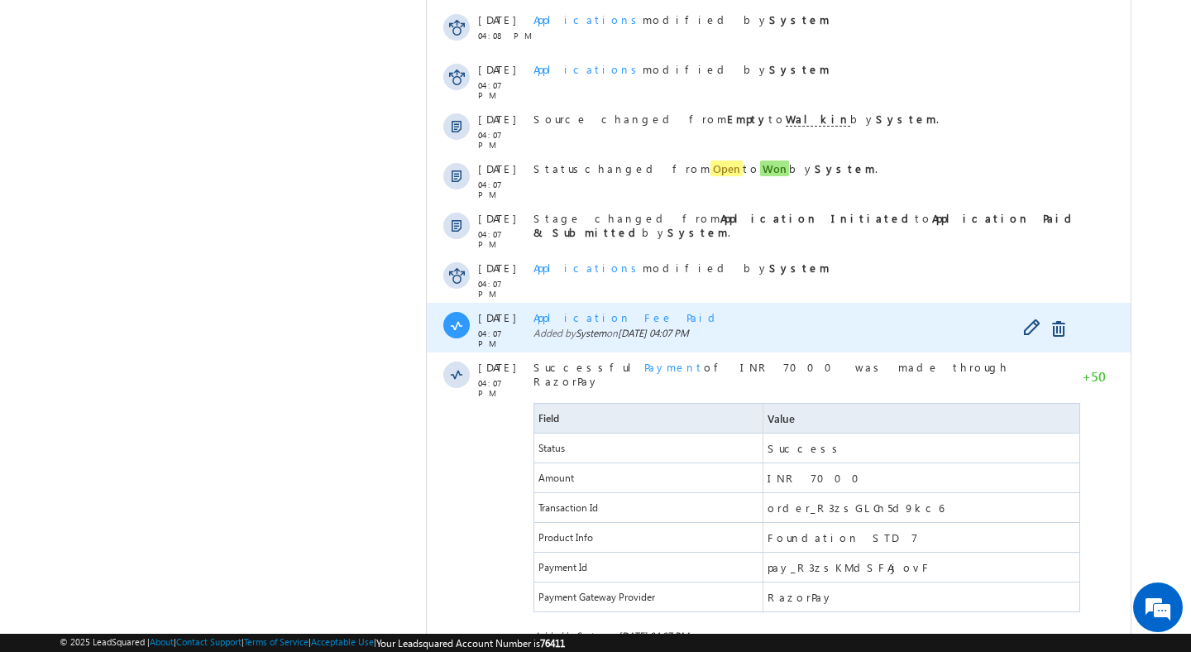
click at [590, 327] on div "Application Fee Paid Added by System on [DATE] 04:07 PM" at bounding box center [809, 328] width 550 height 50
click at [582, 323] on span "Application Fee Paid" at bounding box center [628, 317] width 188 height 14
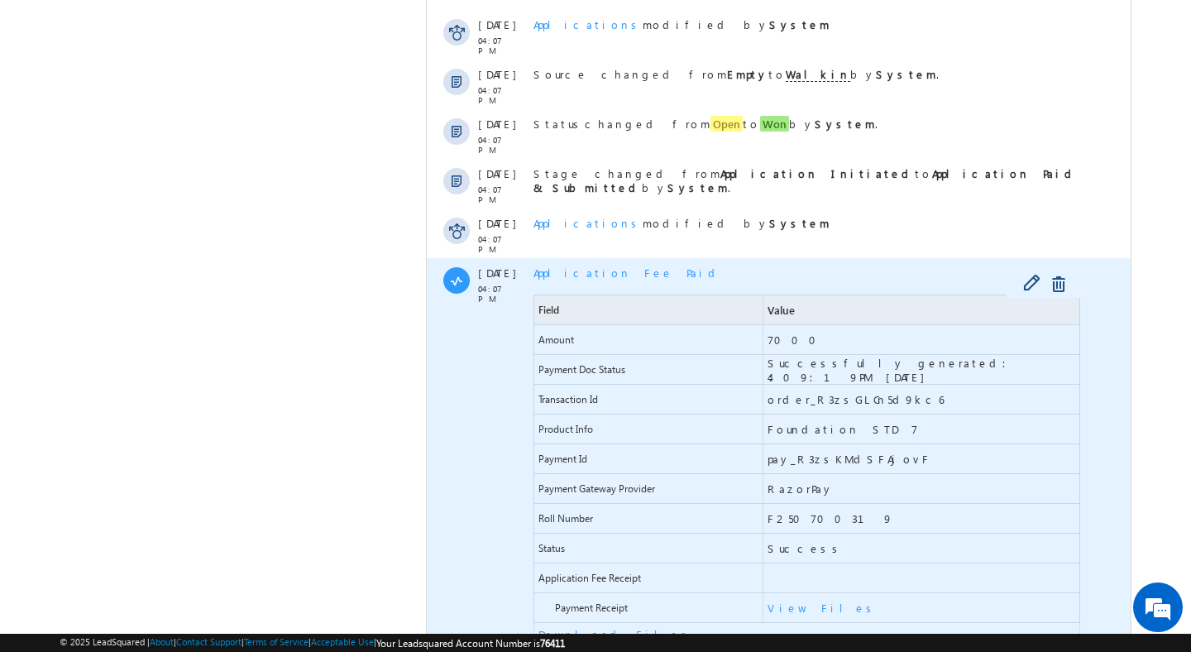
scroll to position [1755, 0]
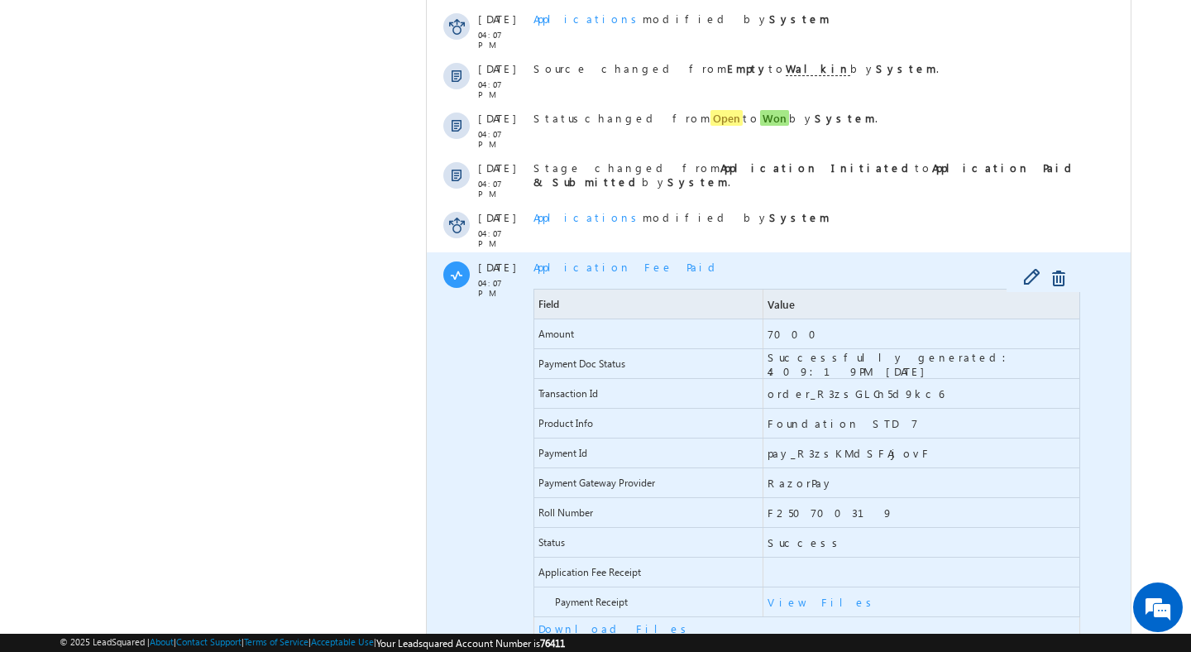
click at [591, 424] on span "Product Info" at bounding box center [566, 423] width 55 height 12
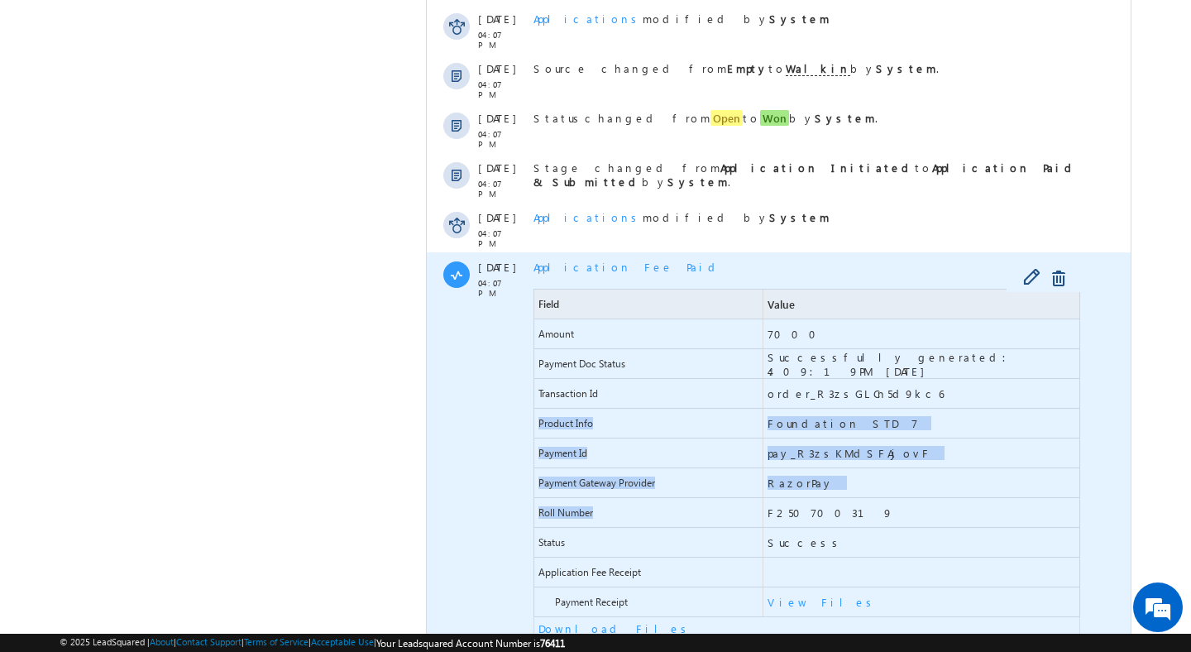
drag, startPoint x: 591, startPoint y: 424, endPoint x: 596, endPoint y: 521, distance: 97.7
click at [597, 521] on div "Field Value Amount 7000 Payment Doc Status Successfully generated: 4:09:19PM [D…" at bounding box center [807, 465] width 547 height 352
click at [596, 521] on span "Roll Number" at bounding box center [648, 512] width 228 height 29
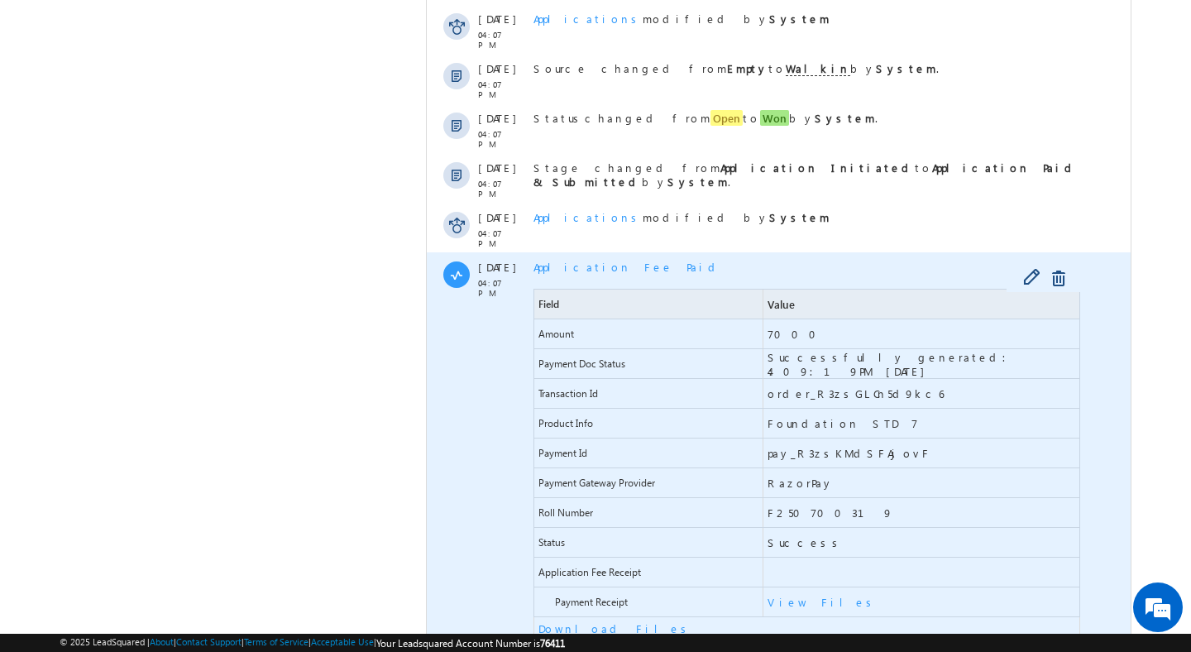
click at [596, 521] on span "Roll Number" at bounding box center [648, 512] width 228 height 29
